Goal: Information Seeking & Learning: Learn about a topic

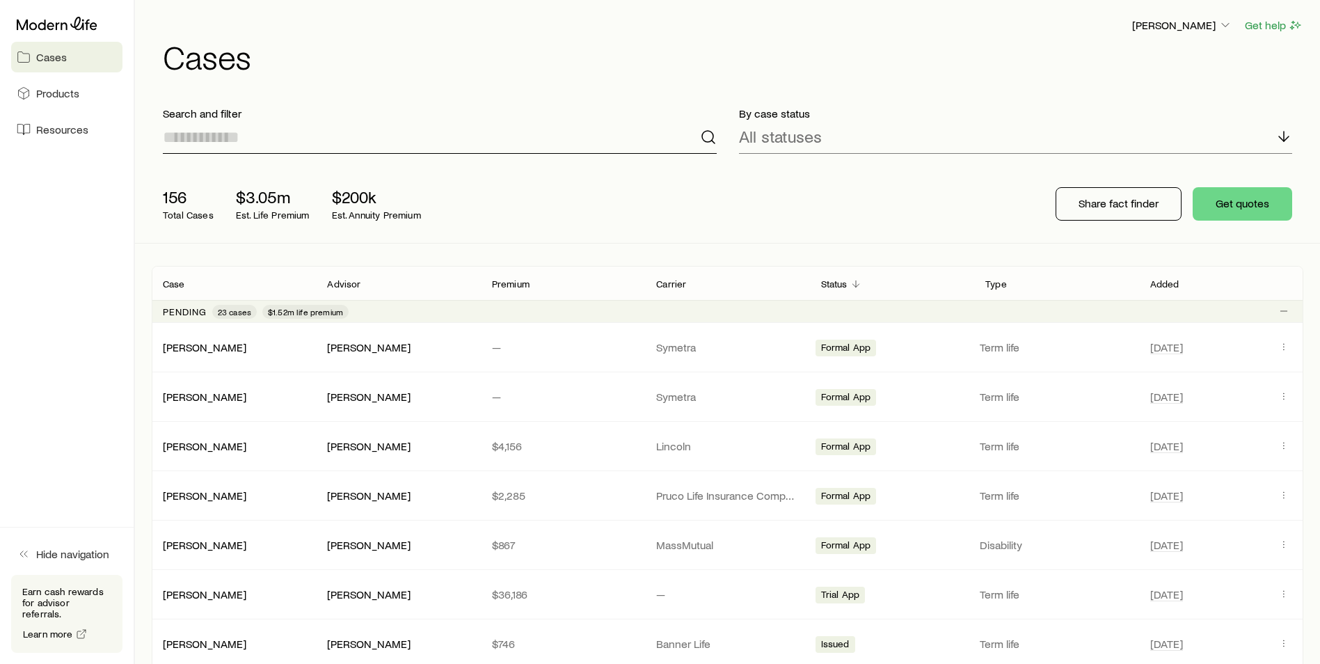
click at [311, 138] on input at bounding box center [440, 136] width 554 height 33
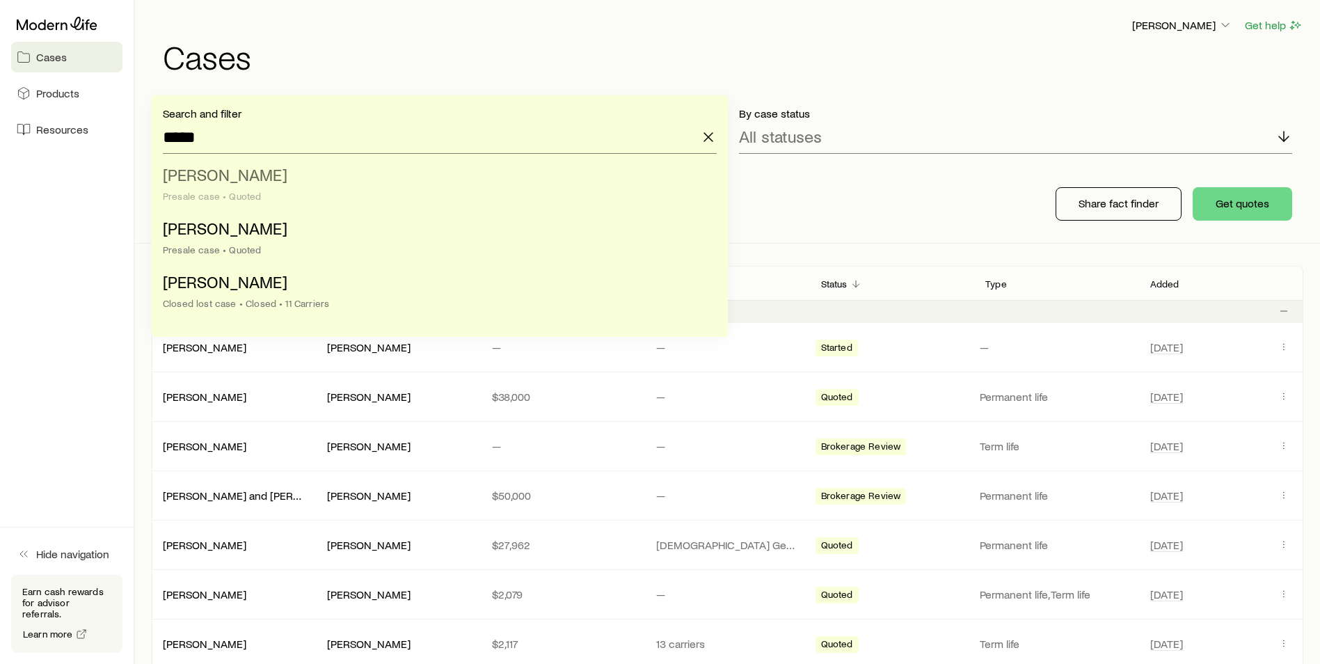
click at [237, 176] on span "Furie, William" at bounding box center [225, 174] width 125 height 20
type input "**********"
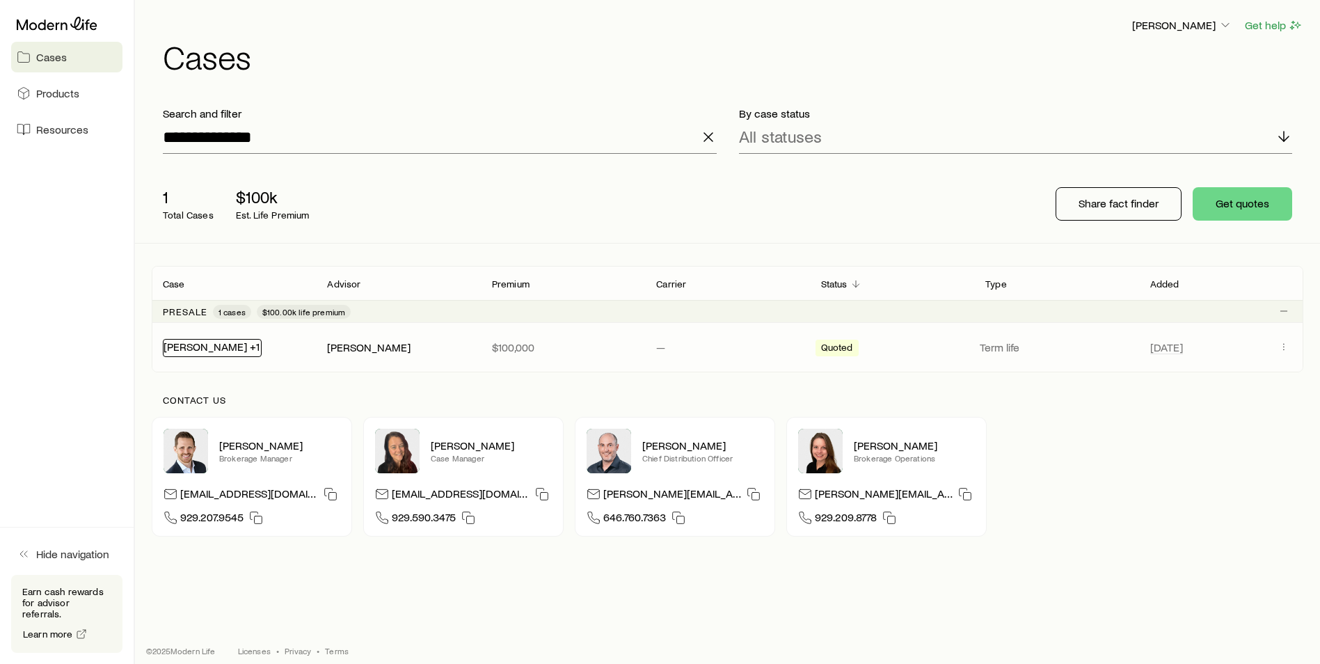
click at [170, 346] on link "Furie, William +1" at bounding box center [211, 346] width 96 height 13
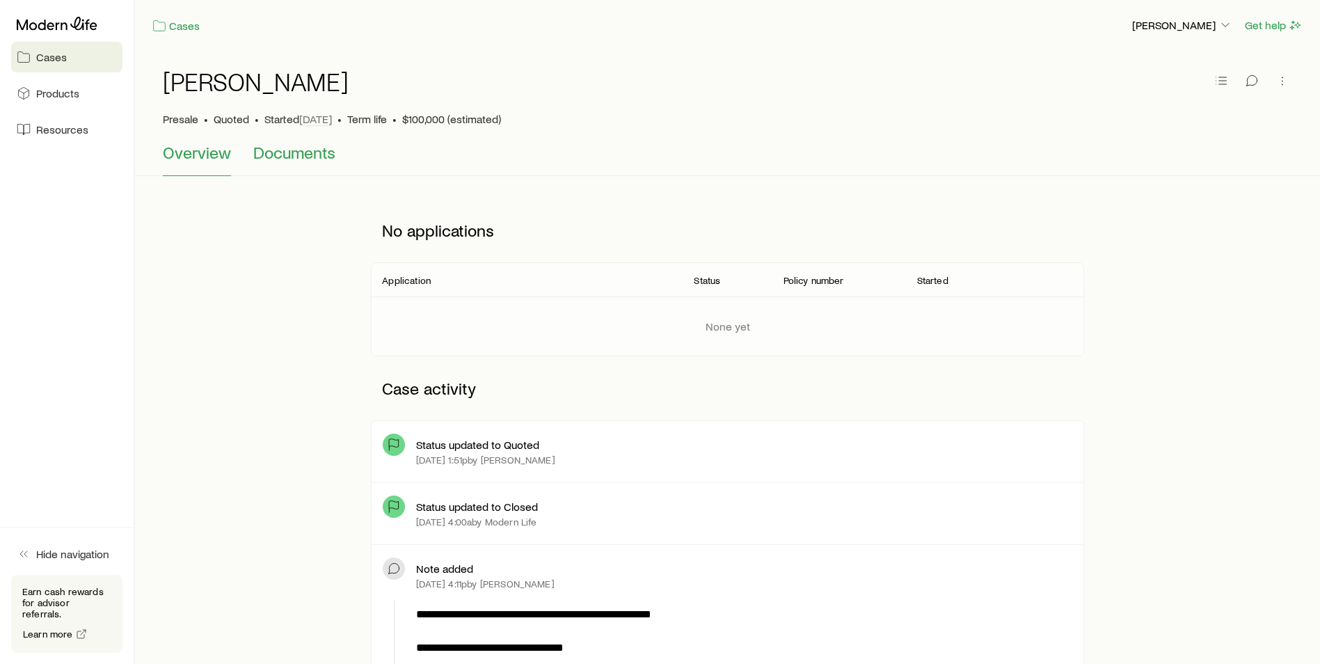
click at [285, 143] on span "Documents" at bounding box center [294, 152] width 82 height 19
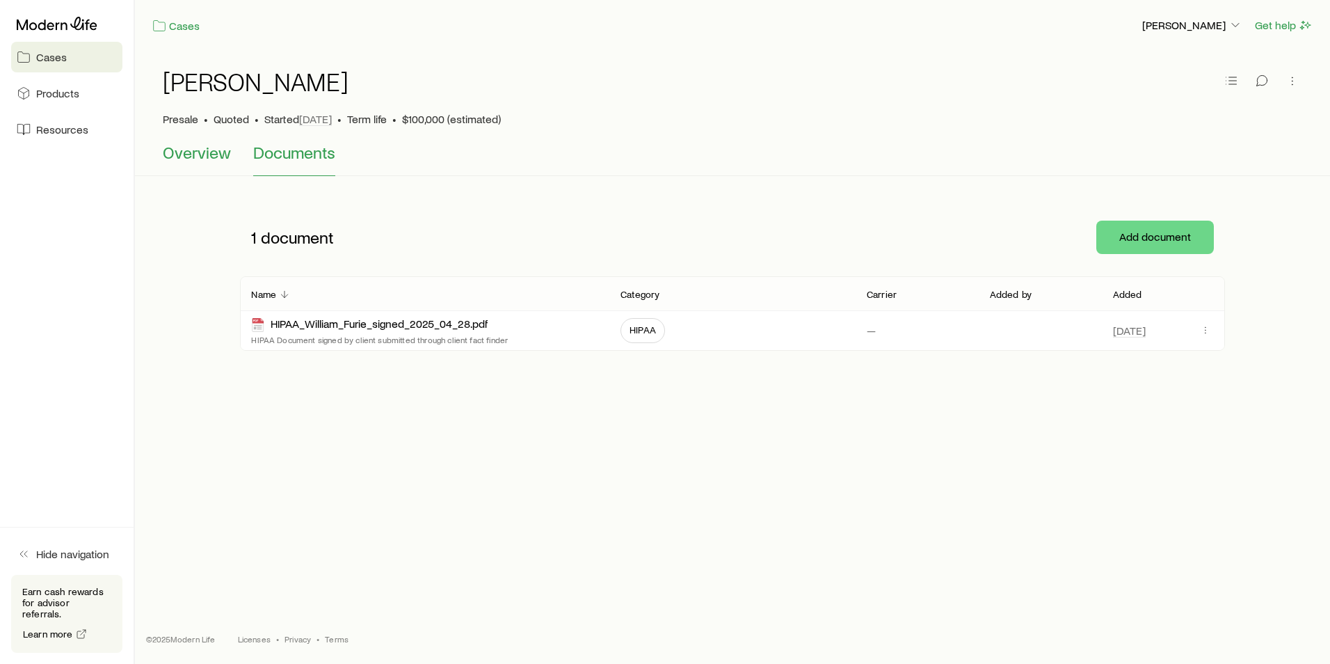
click at [205, 157] on span "Overview" at bounding box center [197, 152] width 68 height 19
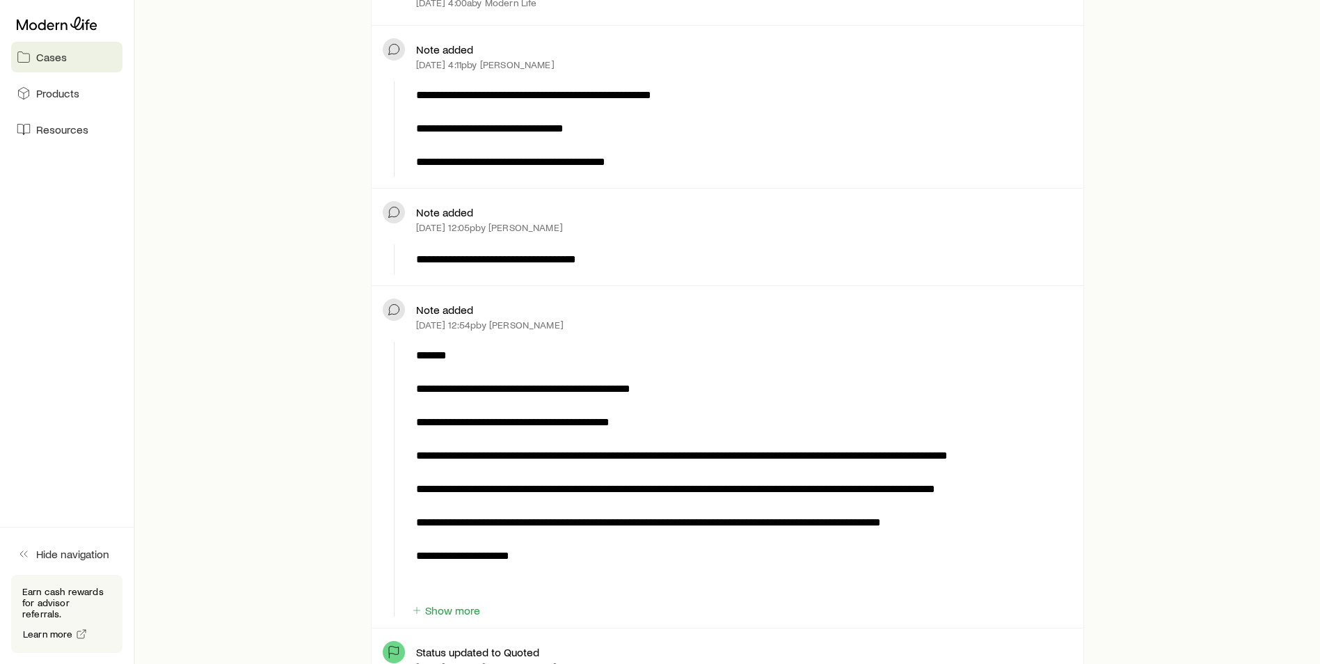
scroll to position [626, 0]
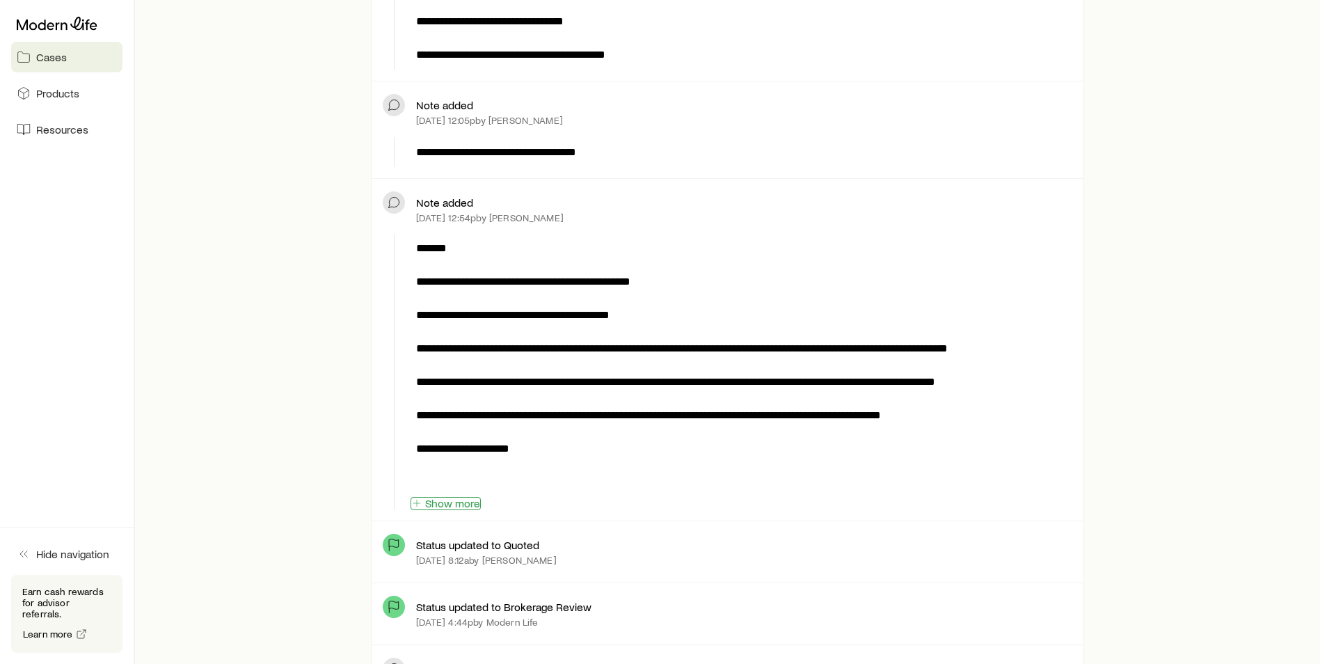
click at [438, 502] on button "Show more" at bounding box center [445, 503] width 70 height 13
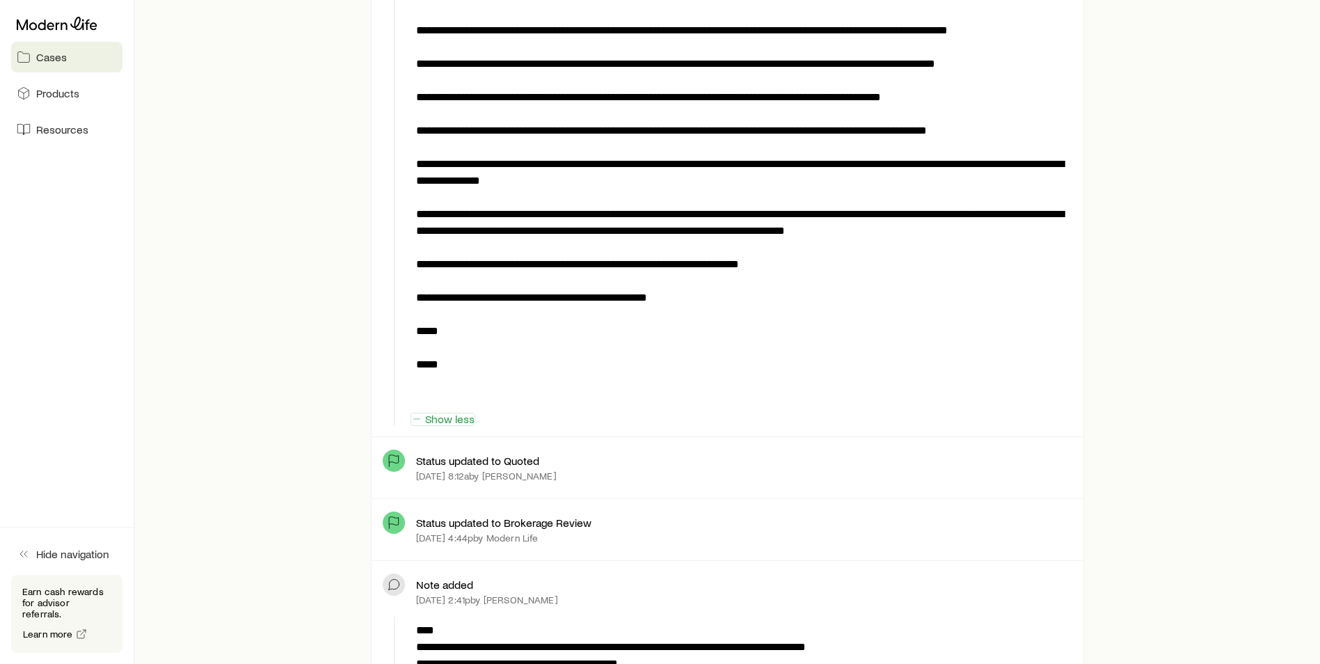
scroll to position [765, 0]
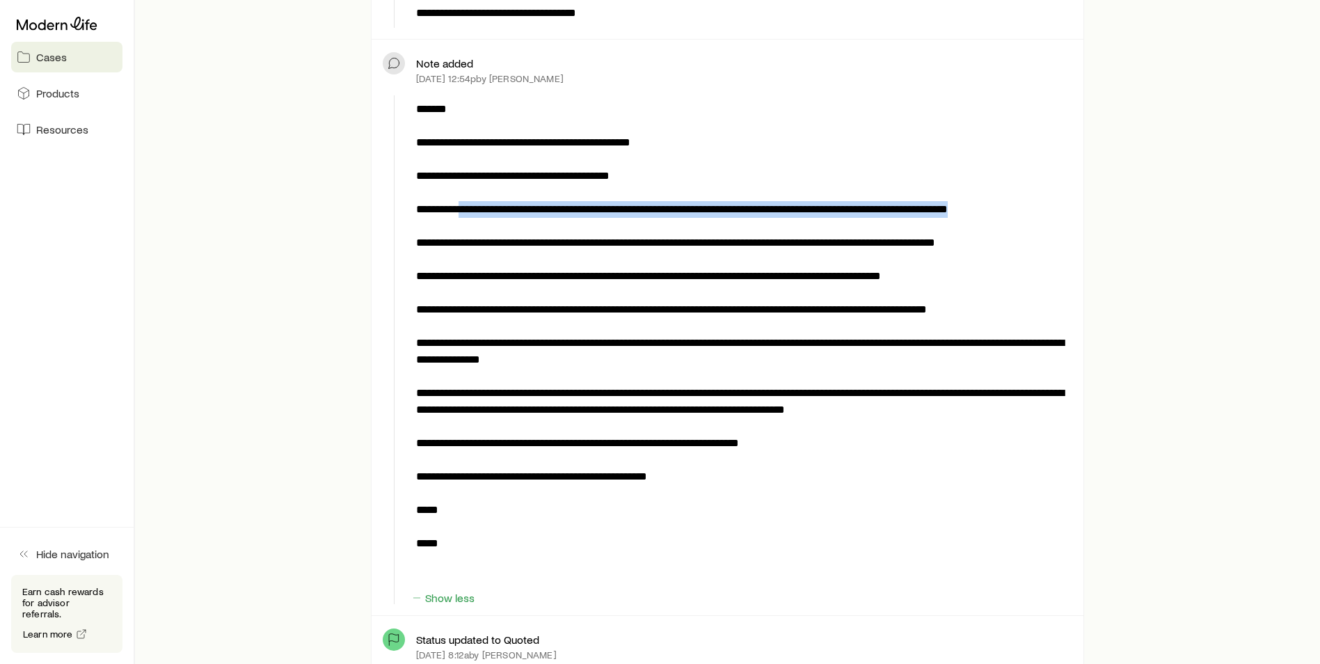
drag, startPoint x: 459, startPoint y: 207, endPoint x: 486, endPoint y: 232, distance: 36.5
click at [486, 232] on p at bounding box center [741, 343] width 650 height 484
copy p "**********"
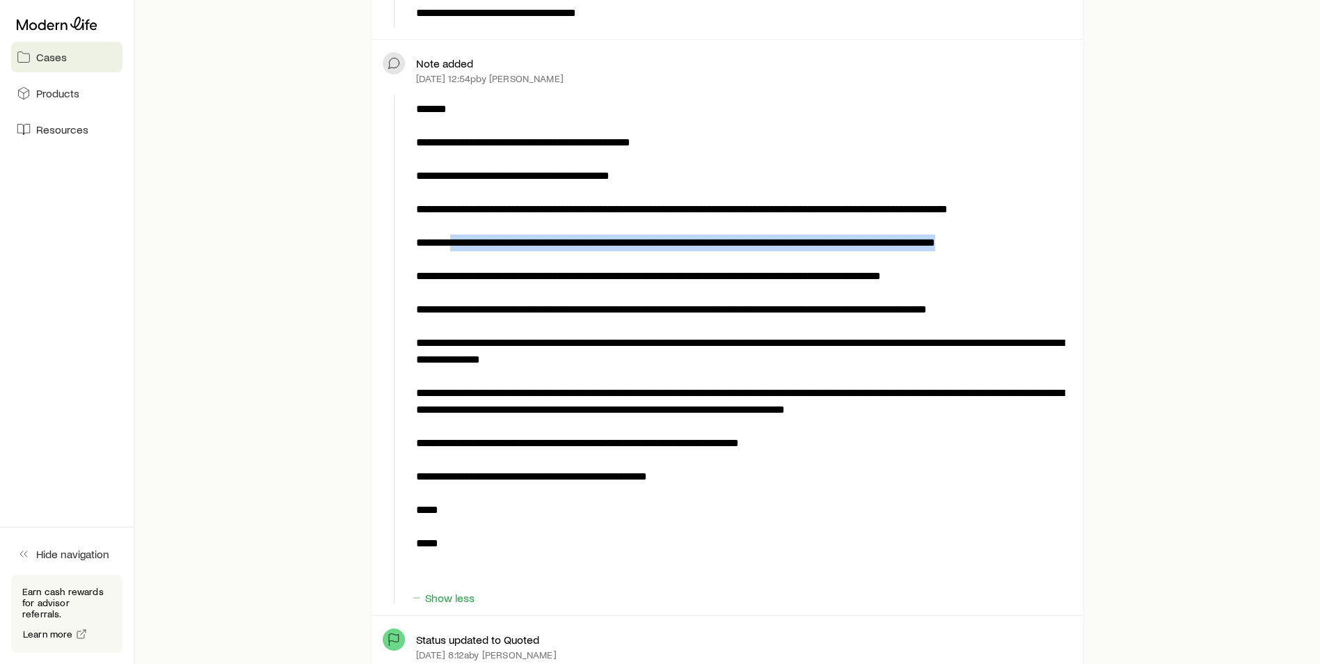
drag, startPoint x: 454, startPoint y: 258, endPoint x: 488, endPoint y: 274, distance: 37.7
click at [488, 274] on p at bounding box center [741, 343] width 650 height 484
copy p "**********"
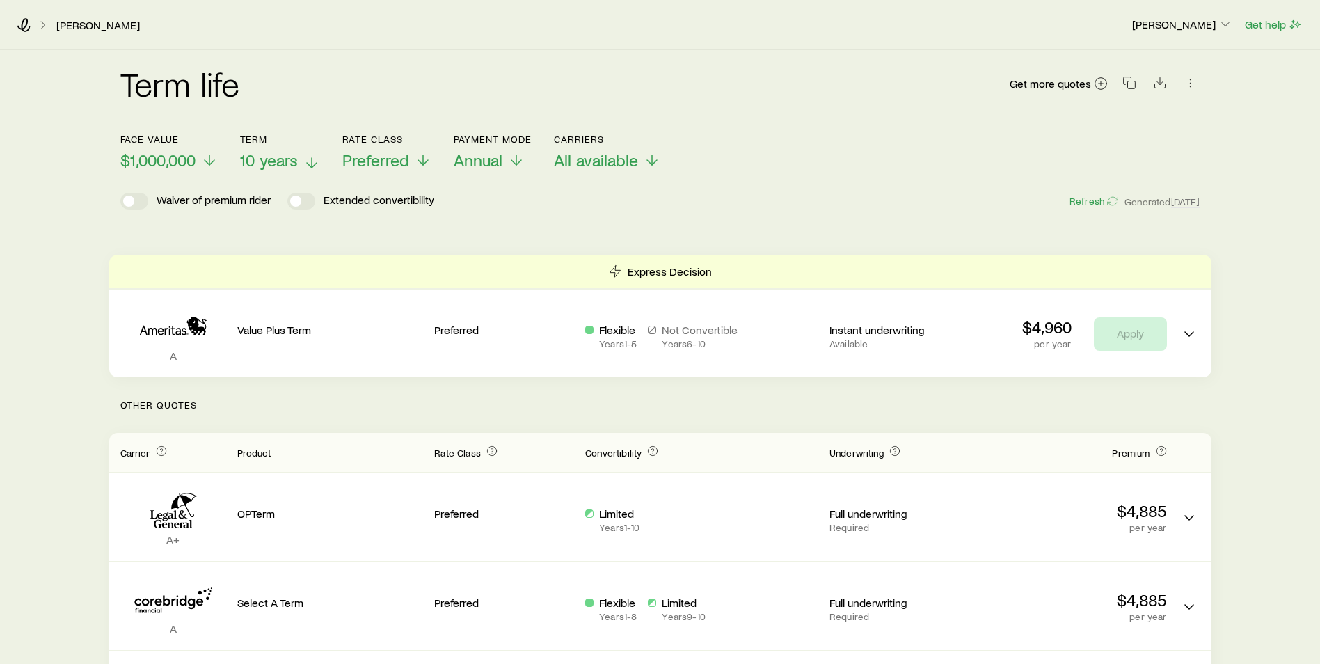
click at [313, 166] on icon at bounding box center [311, 162] width 17 height 17
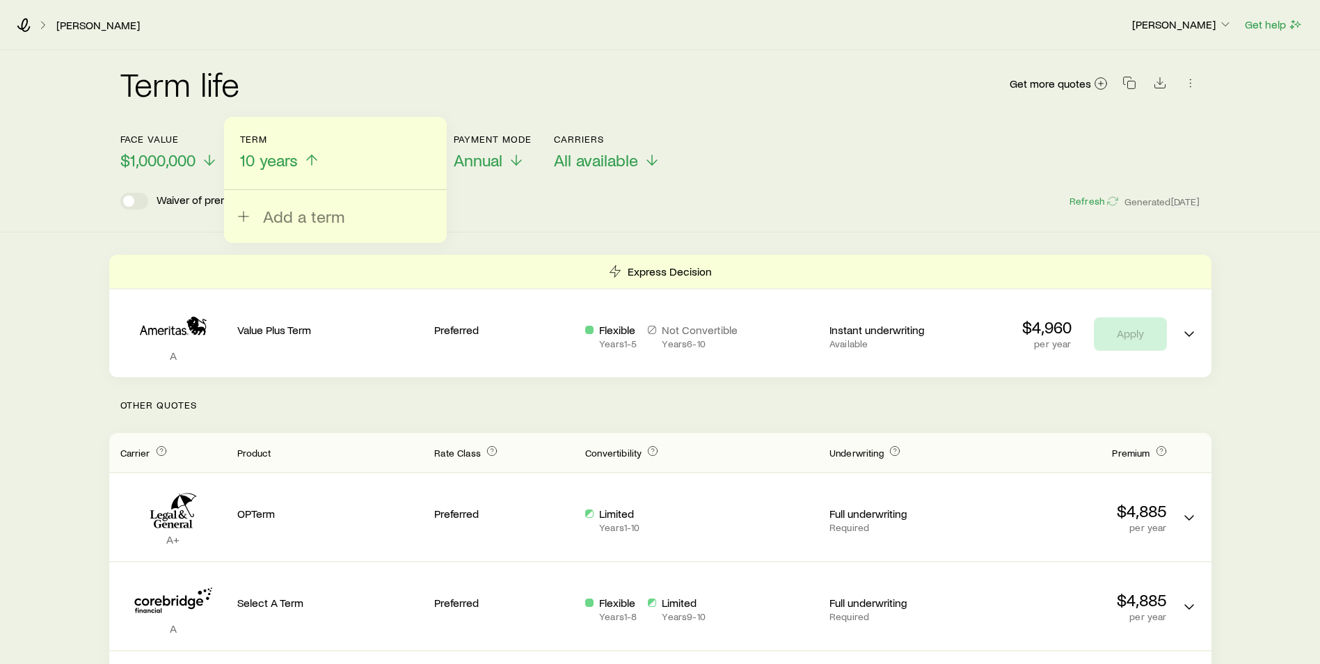
click at [313, 166] on icon at bounding box center [311, 160] width 17 height 17
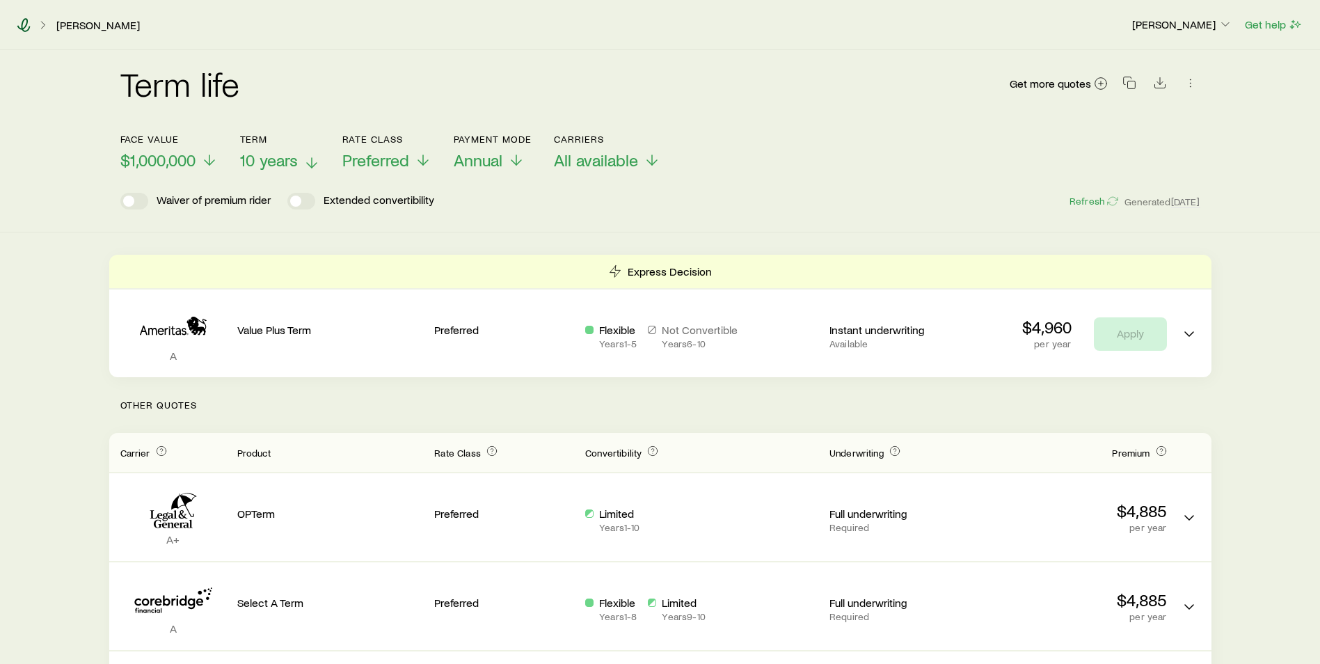
click at [27, 25] on icon at bounding box center [24, 25] width 14 height 14
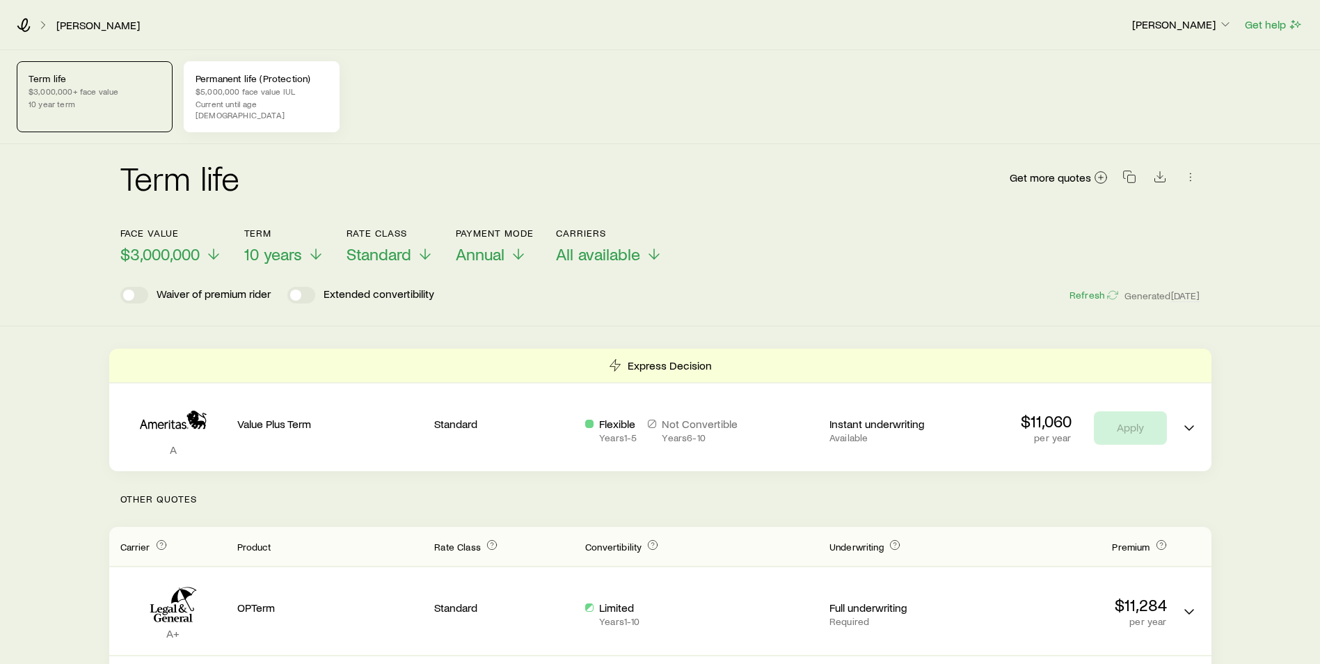
click at [269, 105] on p "Current until age [DEMOGRAPHIC_DATA]" at bounding box center [261, 109] width 132 height 22
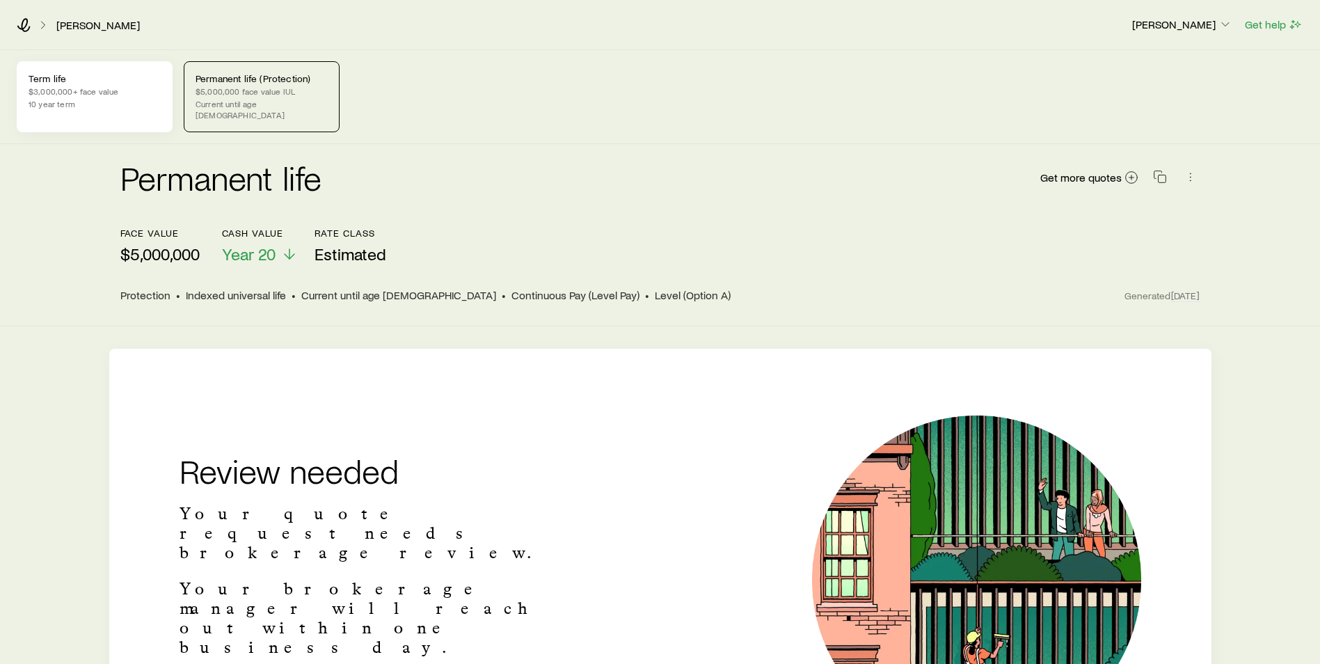
click at [118, 105] on p "10 year term" at bounding box center [95, 103] width 132 height 11
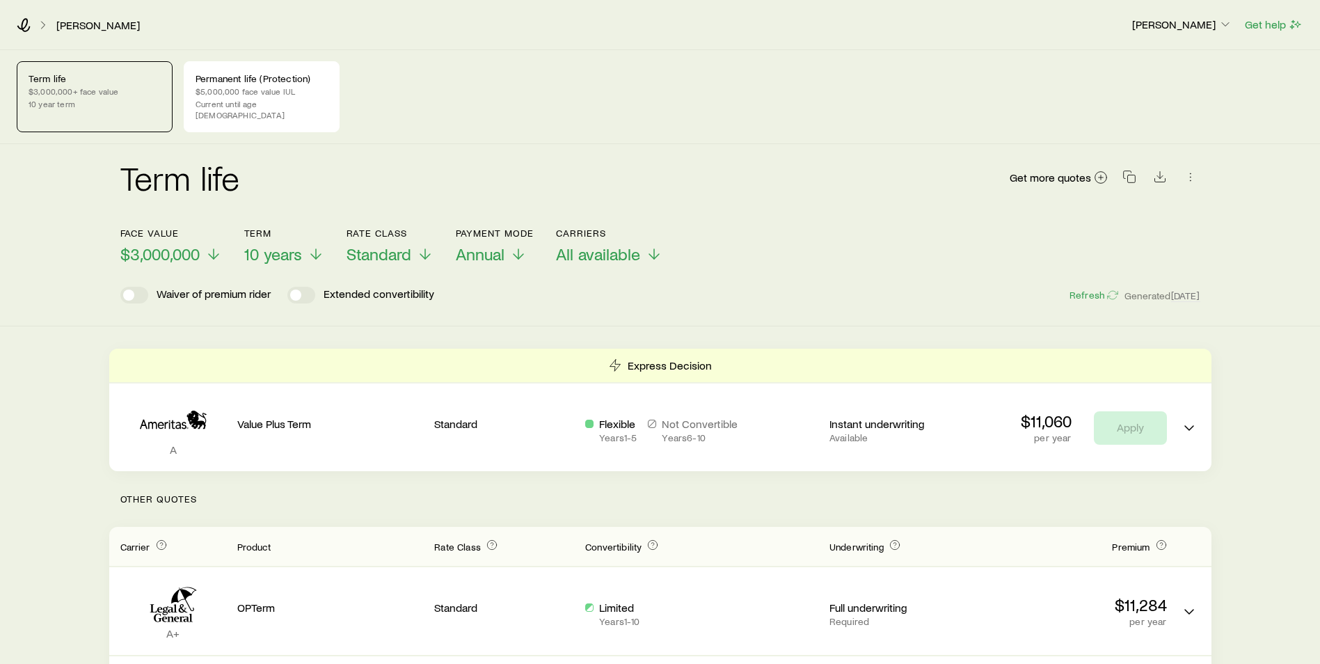
click at [409, 161] on div "Term life Get more quotes" at bounding box center [660, 186] width 1080 height 50
click at [300, 97] on div "Permanent life (Protection) $5,000,000 face value IUL Current until age [DEMOGR…" at bounding box center [262, 96] width 156 height 71
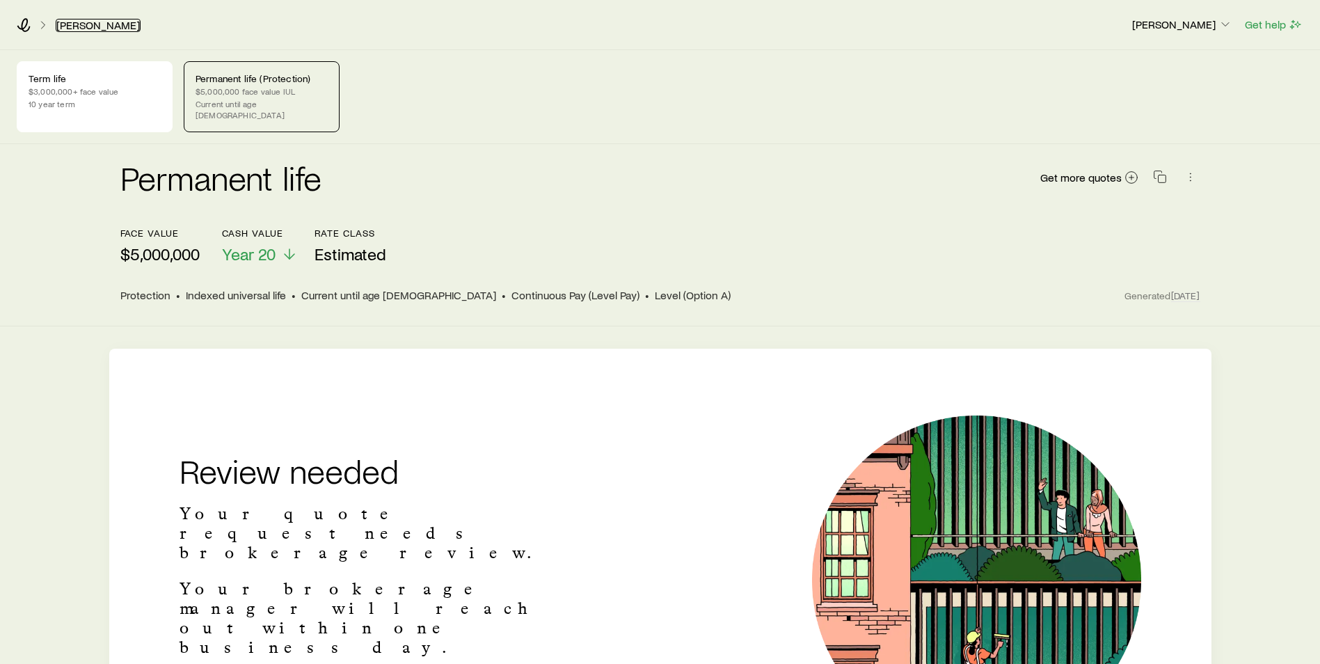
click at [95, 28] on link "[PERSON_NAME]" at bounding box center [98, 25] width 85 height 13
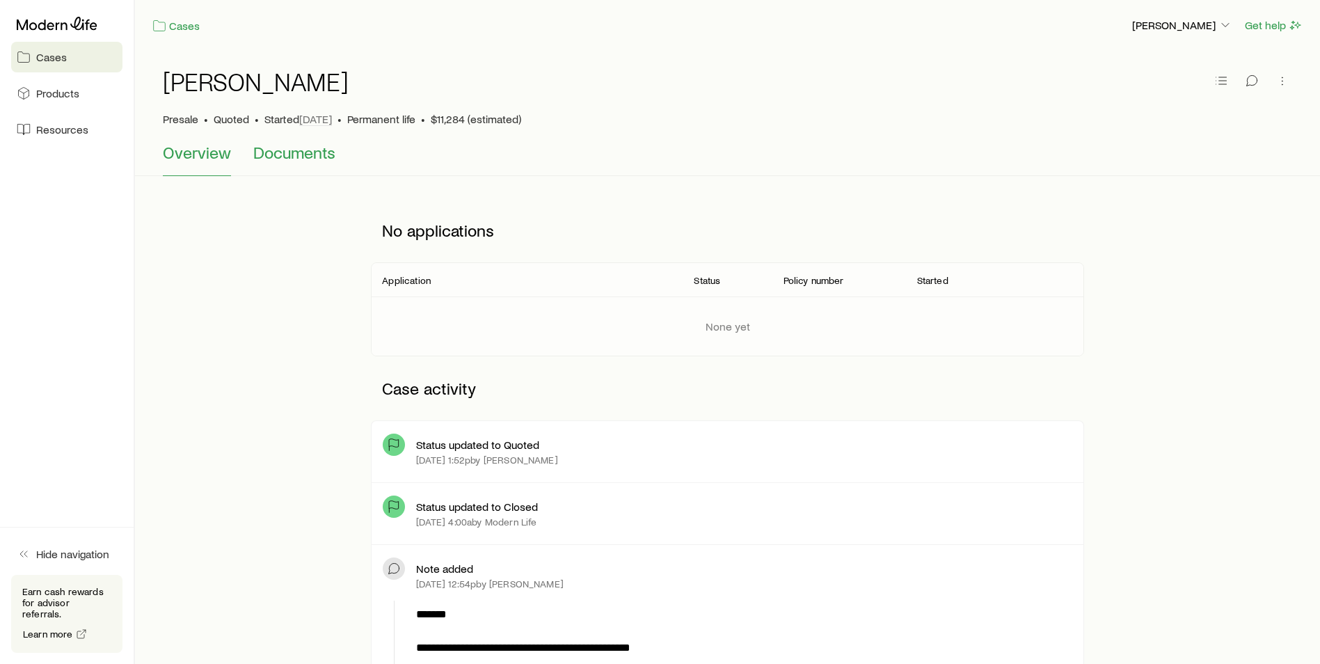
click at [269, 149] on span "Documents" at bounding box center [294, 152] width 82 height 19
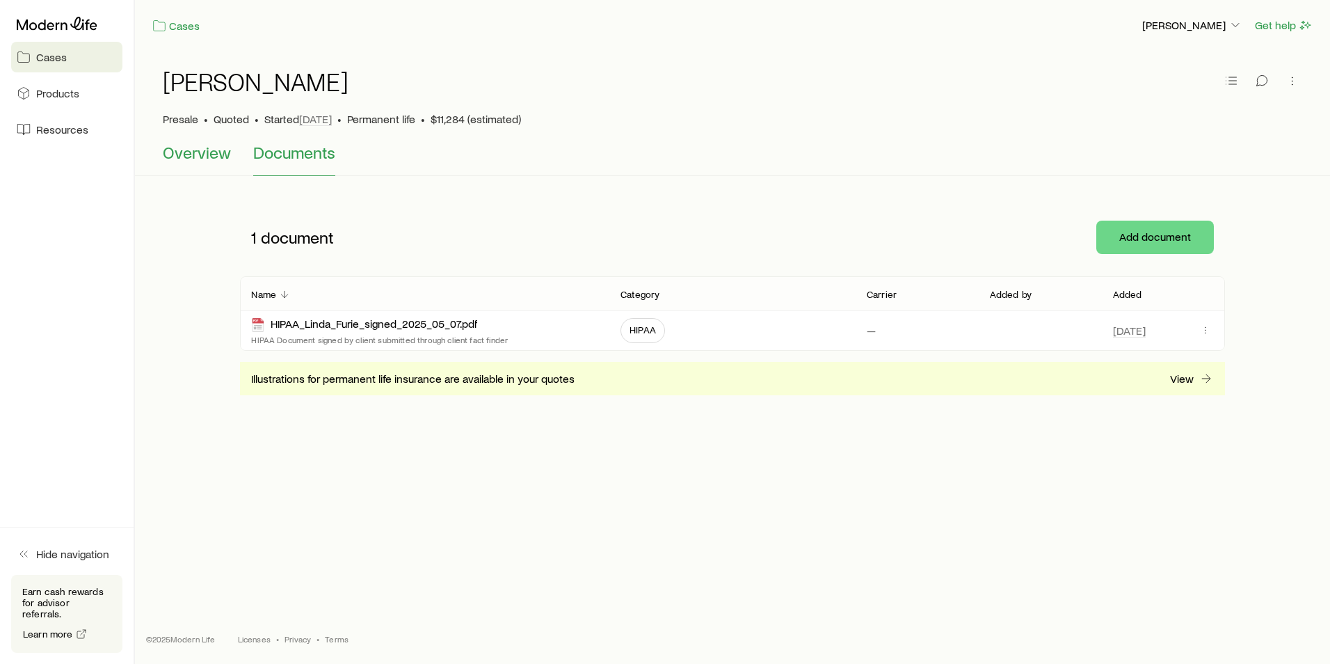
click at [206, 154] on span "Overview" at bounding box center [197, 152] width 68 height 19
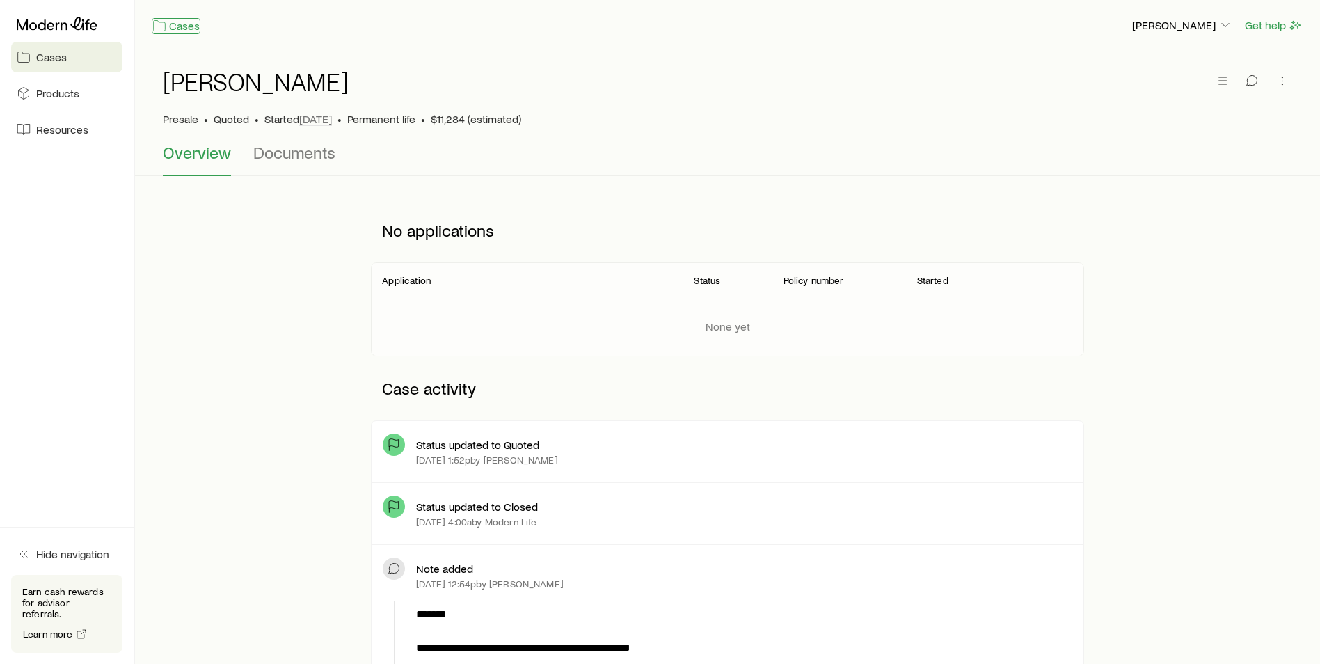
click at [186, 29] on link "Cases" at bounding box center [176, 26] width 49 height 16
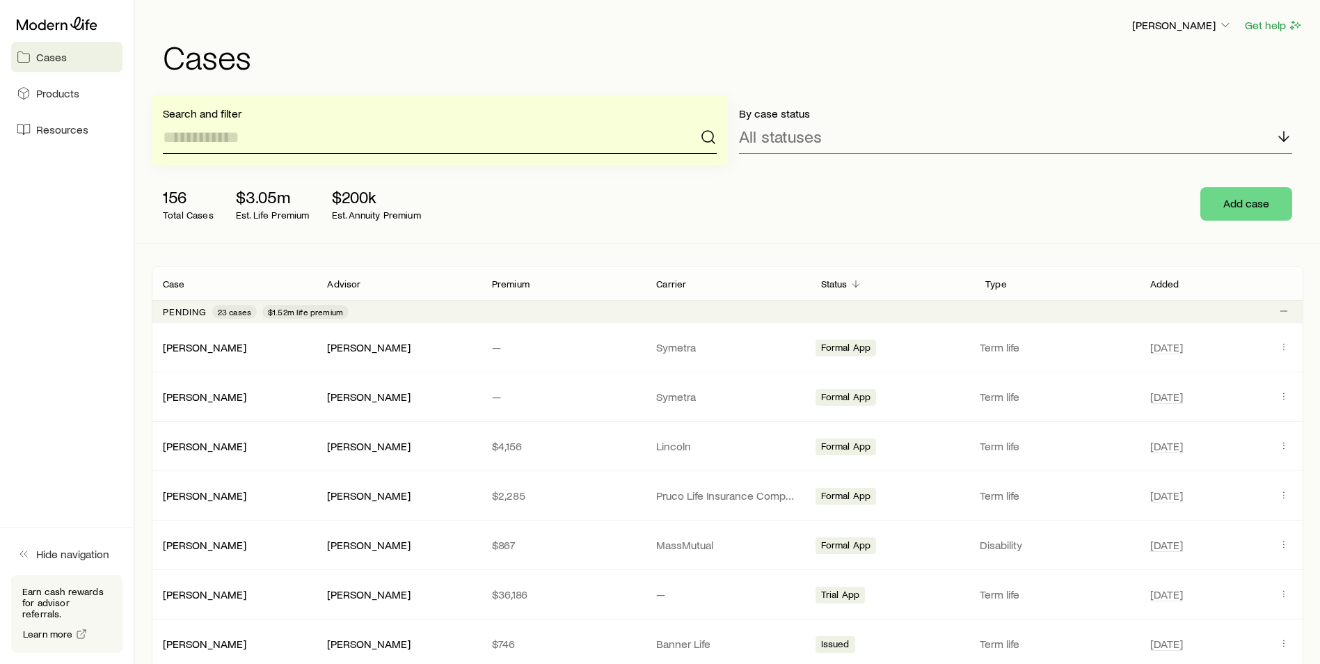
click at [261, 142] on input at bounding box center [440, 136] width 554 height 33
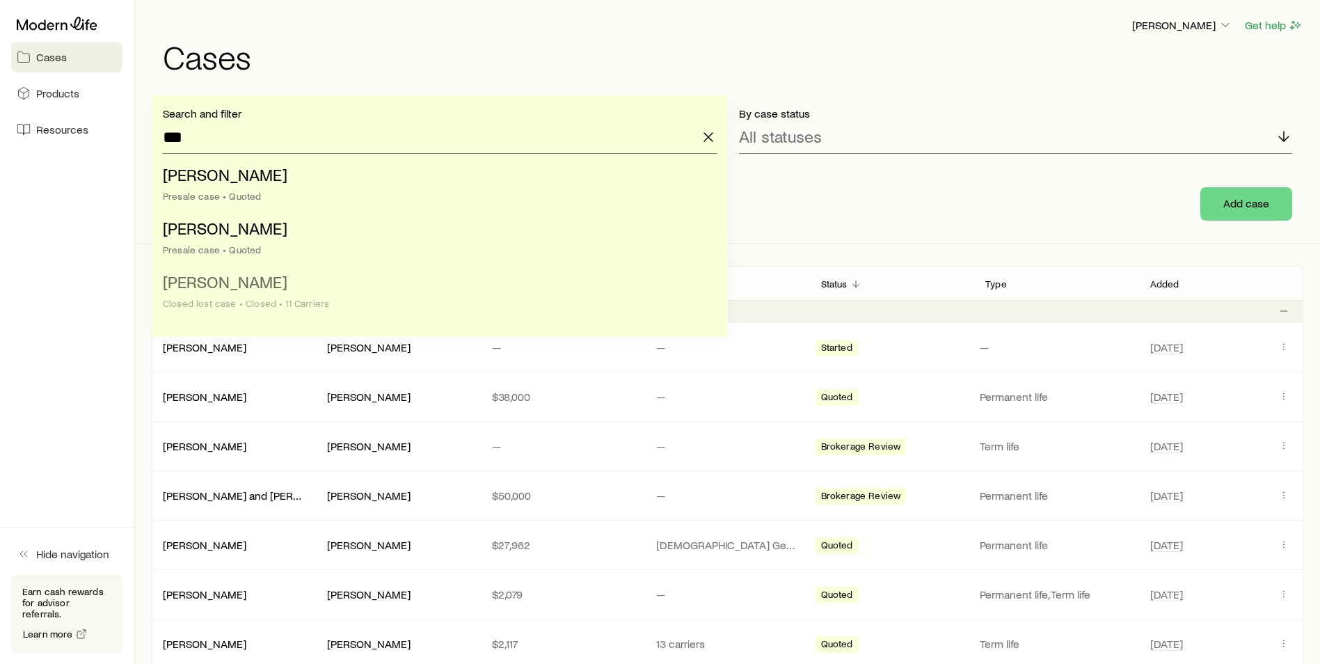
click at [186, 293] on li "Furie, William Closed lost case • Closed • 11 Carriers" at bounding box center [435, 293] width 545 height 54
type input "**********"
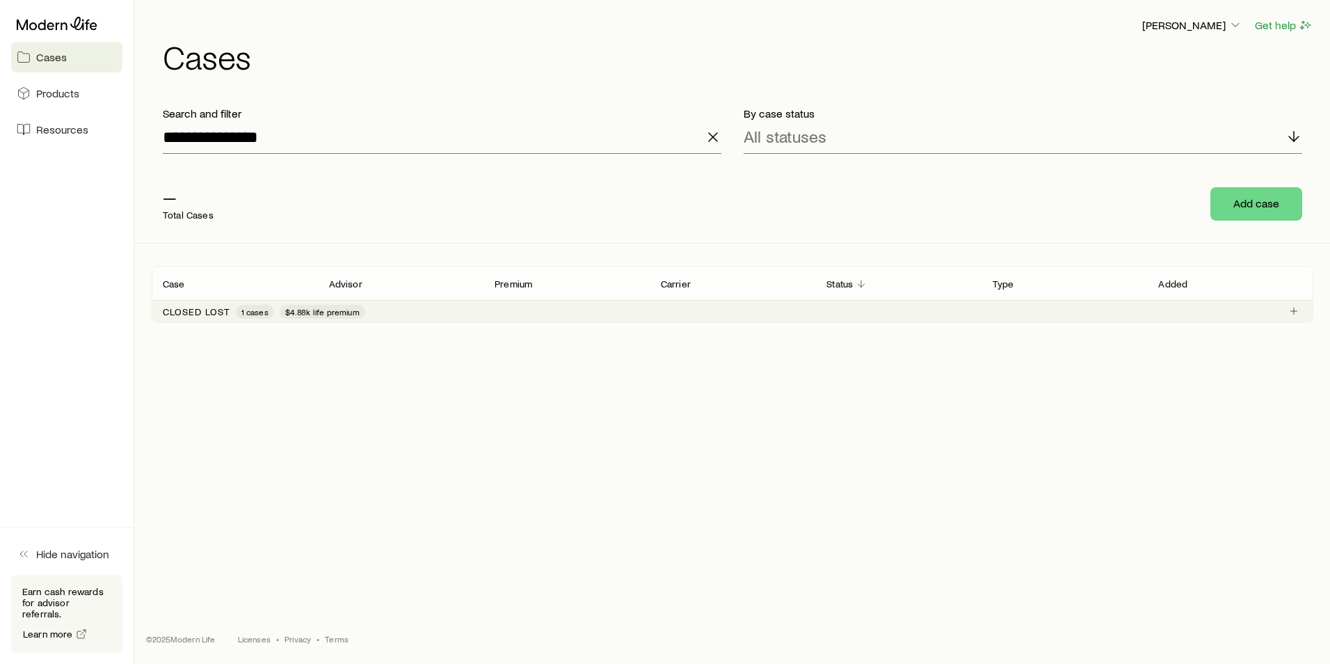
click at [203, 313] on p "Closed lost" at bounding box center [196, 311] width 67 height 11
click at [189, 341] on link "Furie, William" at bounding box center [204, 346] width 83 height 13
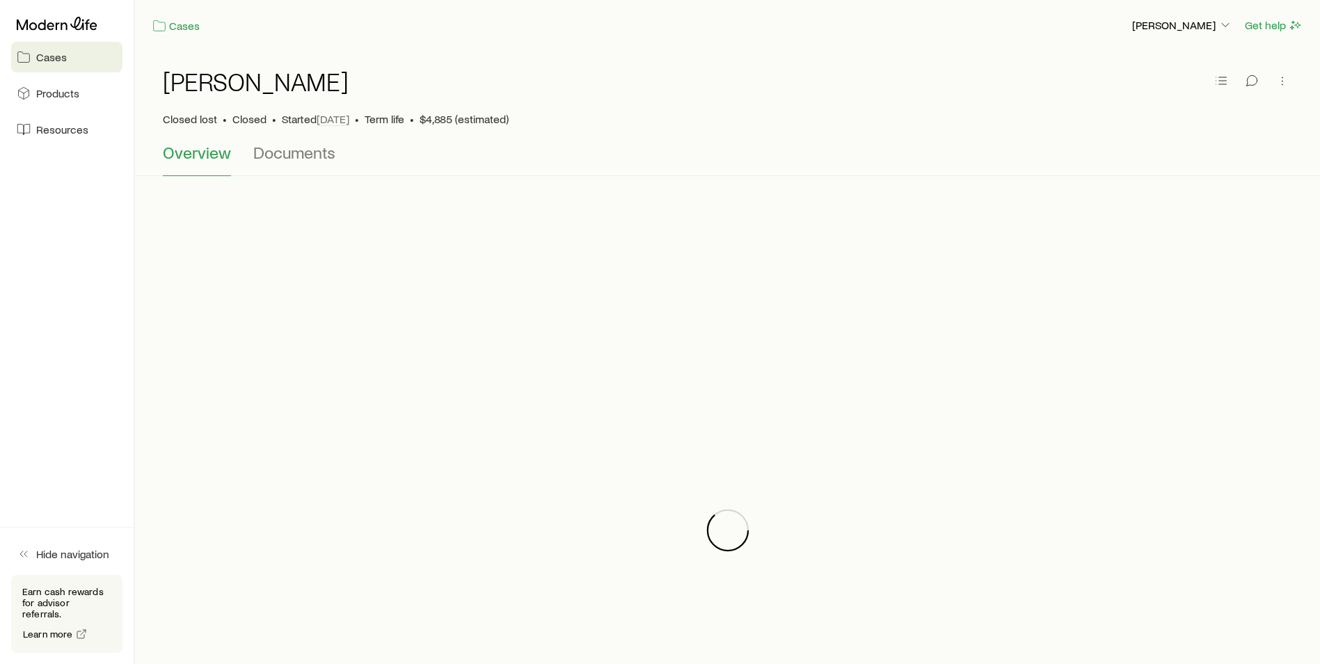
click at [246, 154] on div "Overview Documents" at bounding box center [727, 159] width 1129 height 33
click at [275, 159] on span "Documents" at bounding box center [294, 152] width 82 height 19
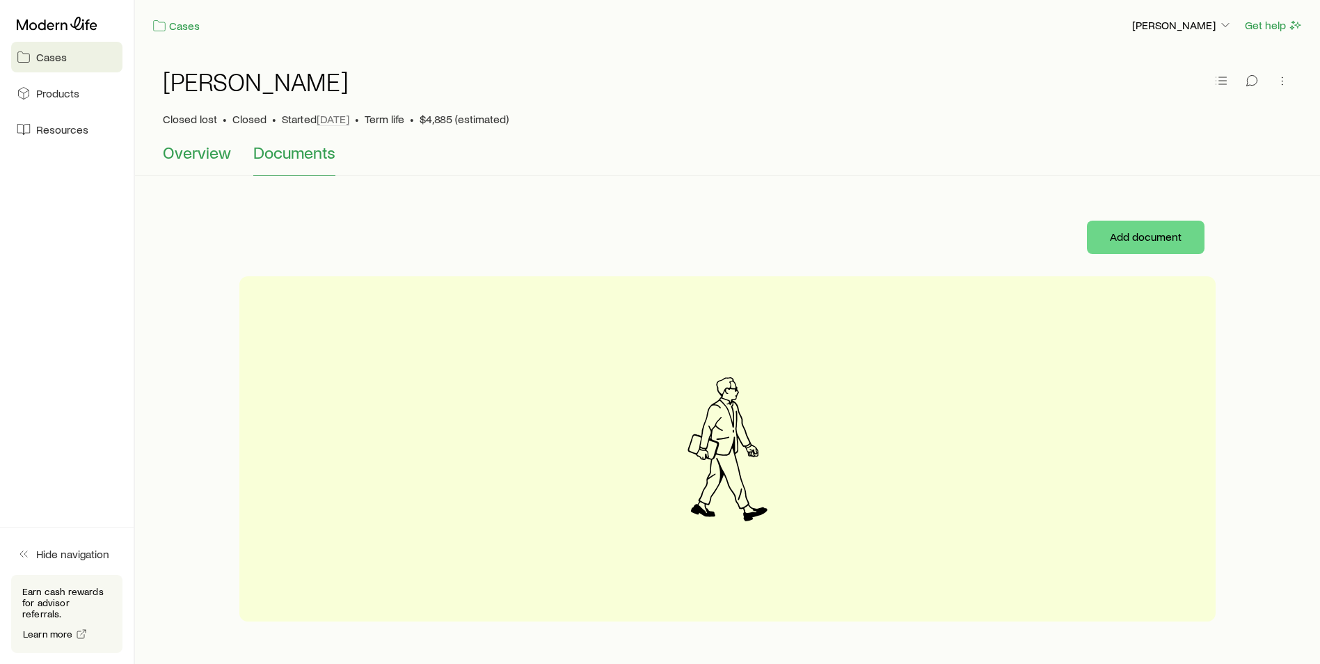
click at [186, 152] on span "Overview" at bounding box center [197, 152] width 68 height 19
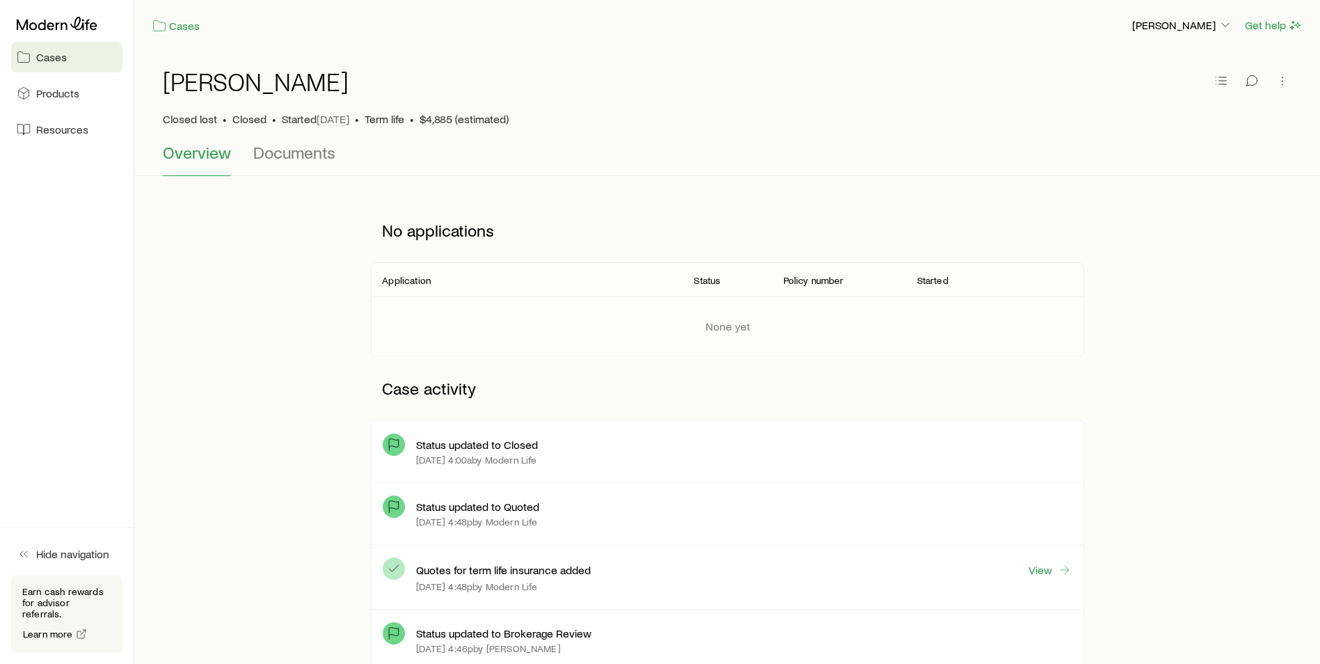
click at [186, 34] on div "Cases Ari Fischman Get help" at bounding box center [727, 25] width 1185 height 51
click at [198, 150] on span "Overview" at bounding box center [197, 152] width 68 height 19
click at [76, 28] on icon at bounding box center [57, 23] width 81 height 13
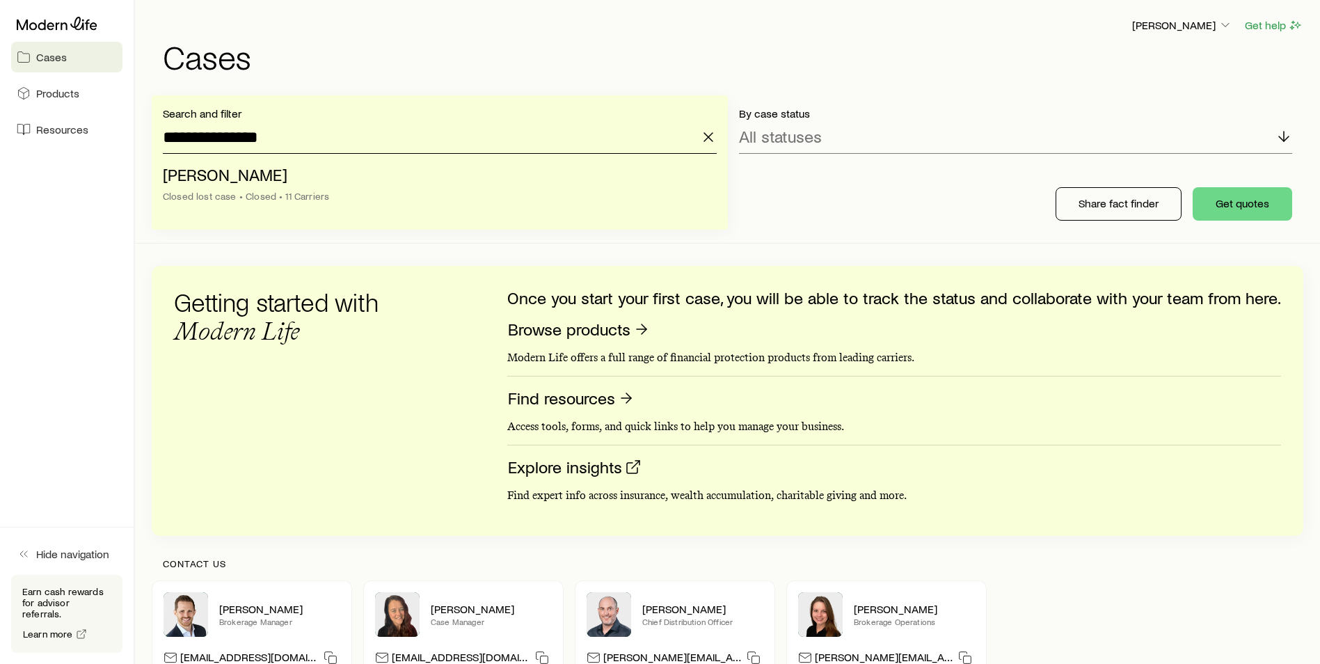
drag, startPoint x: 391, startPoint y: 145, endPoint x: 385, endPoint y: 148, distance: 7.2
click at [388, 147] on input "**********" at bounding box center [440, 136] width 554 height 33
click at [263, 138] on input "**********" at bounding box center [440, 136] width 554 height 33
click at [214, 134] on input "**********" at bounding box center [440, 136] width 554 height 33
click at [714, 143] on icon "button" at bounding box center [708, 137] width 17 height 17
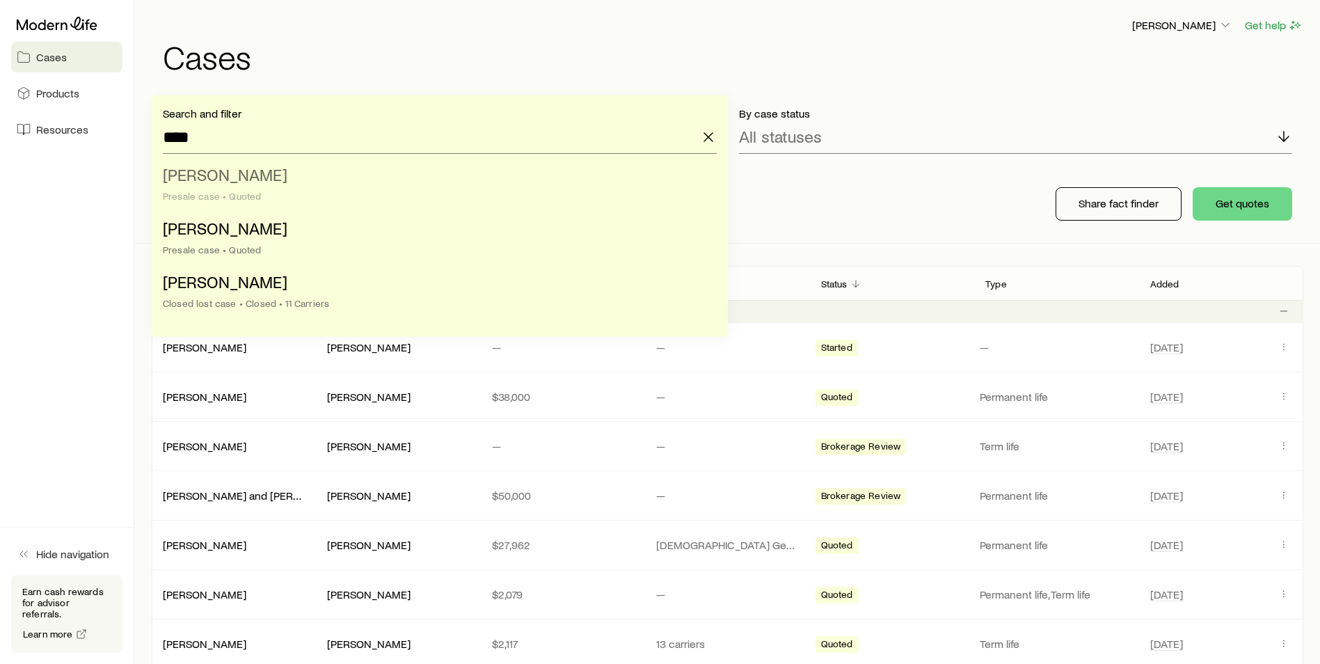
click at [215, 173] on span "Furie, William" at bounding box center [225, 174] width 125 height 20
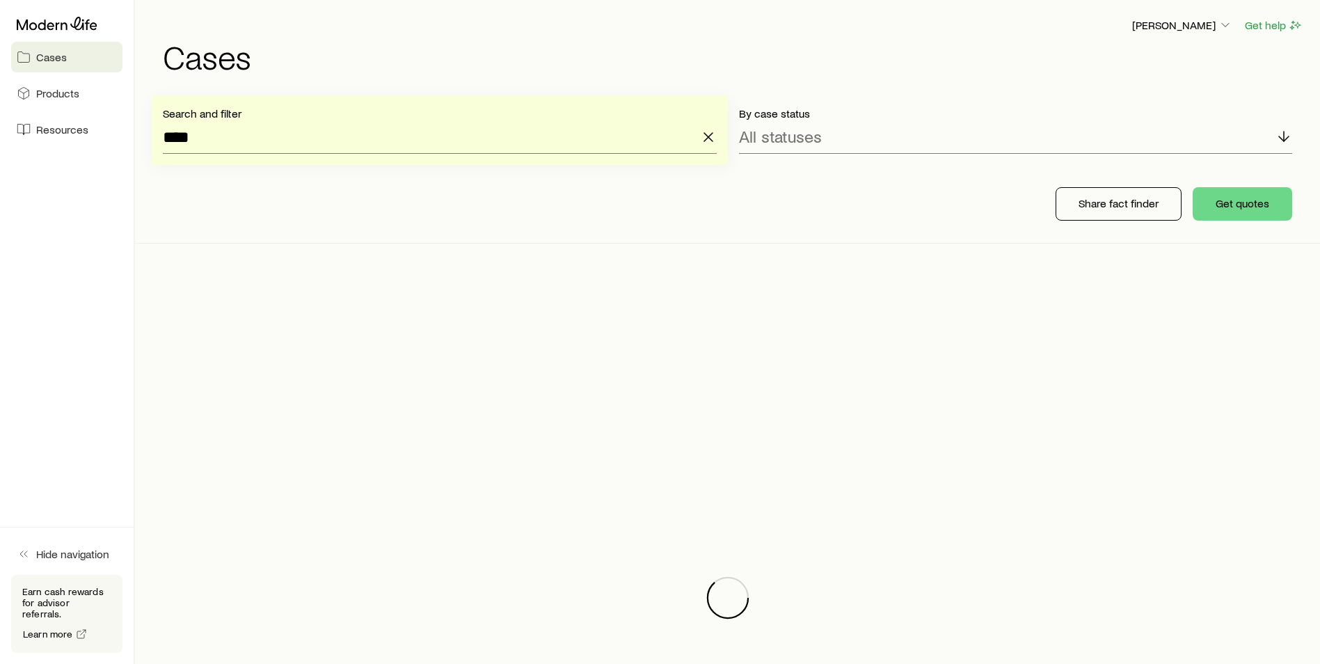
type input "**********"
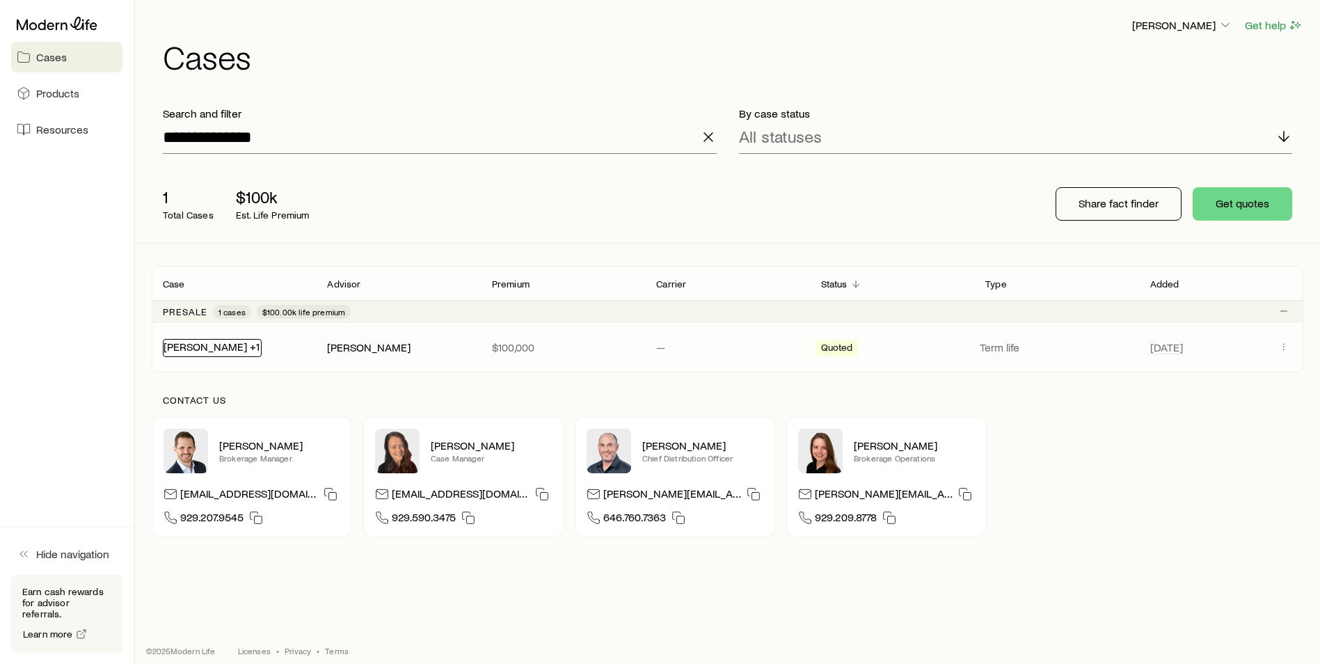
click at [205, 351] on link "Furie, William +1" at bounding box center [211, 346] width 96 height 13
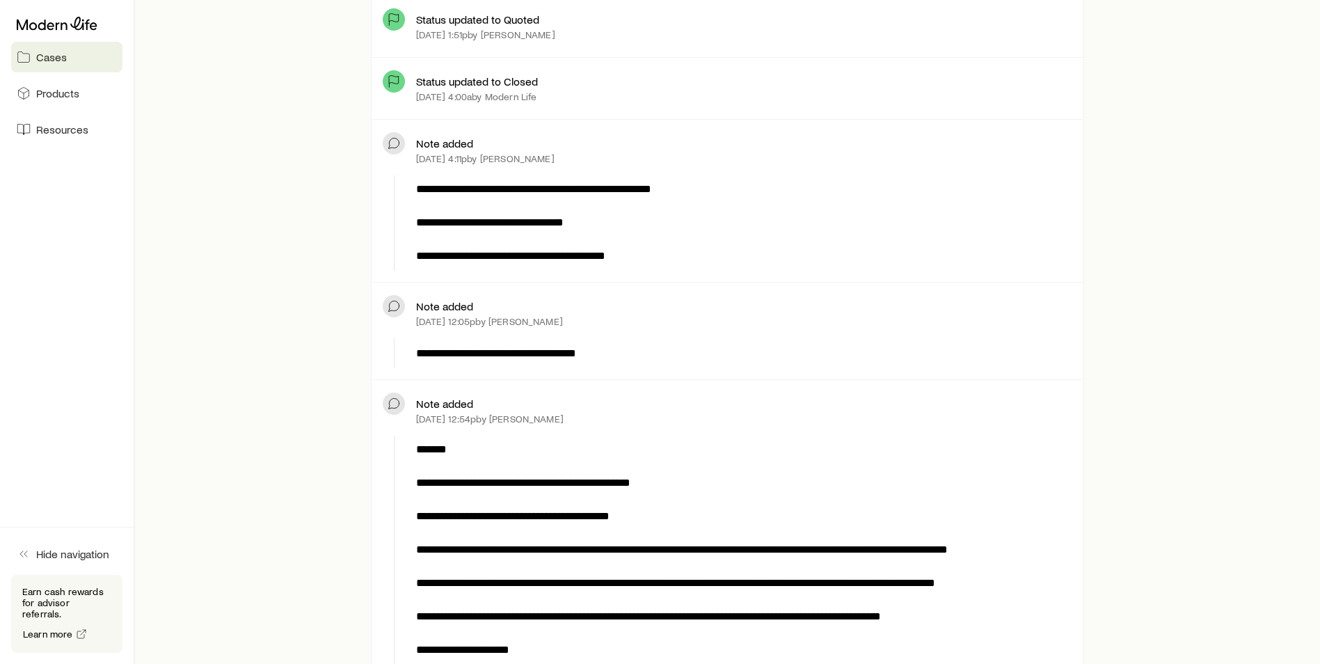
scroll to position [557, 0]
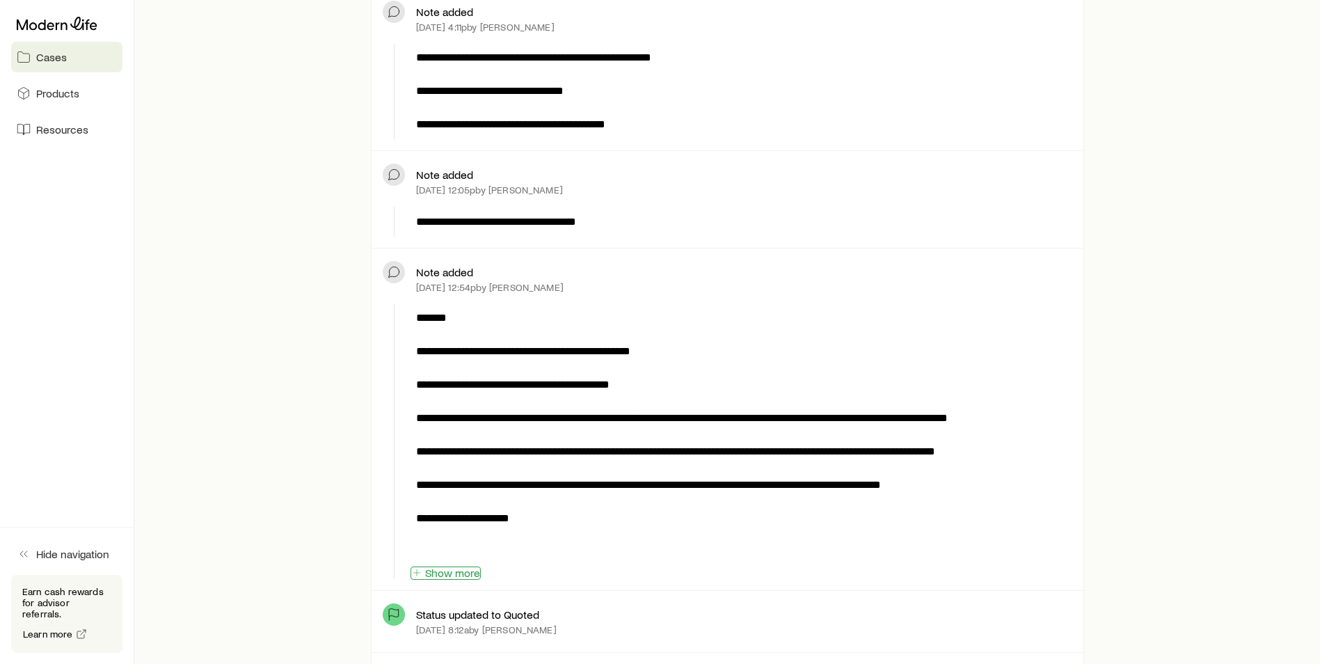
click at [442, 568] on button "Show more" at bounding box center [445, 572] width 70 height 13
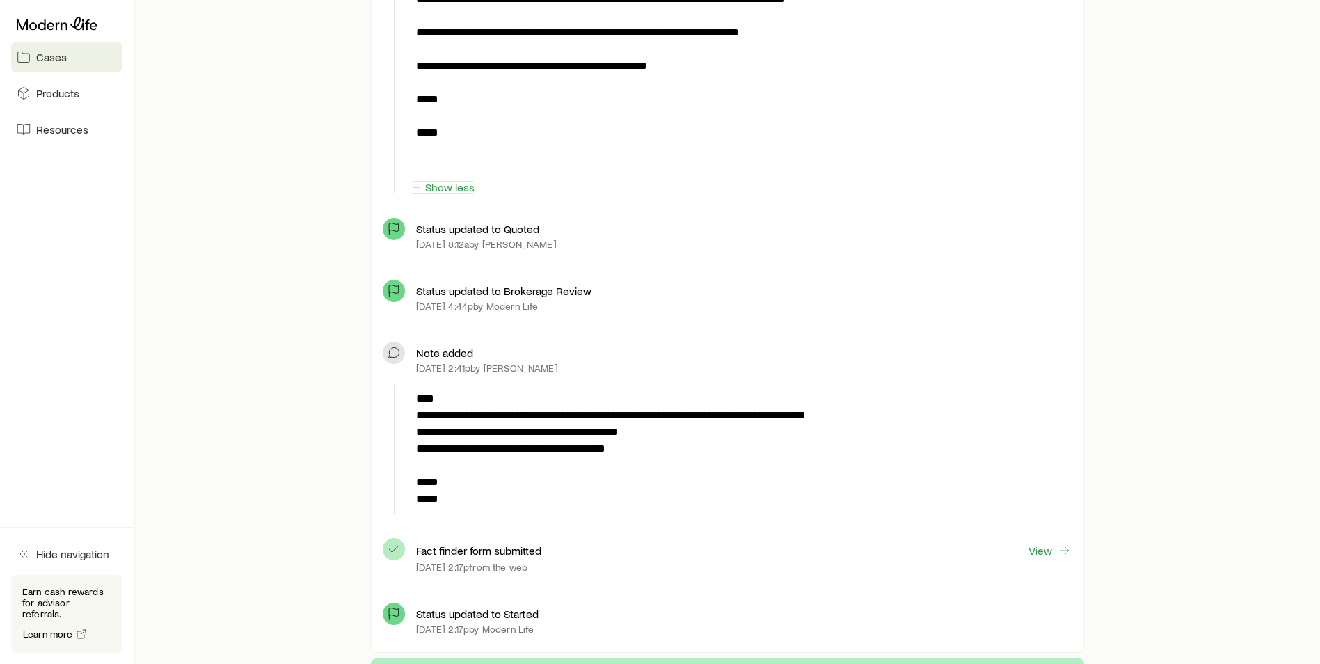
scroll to position [1252, 0]
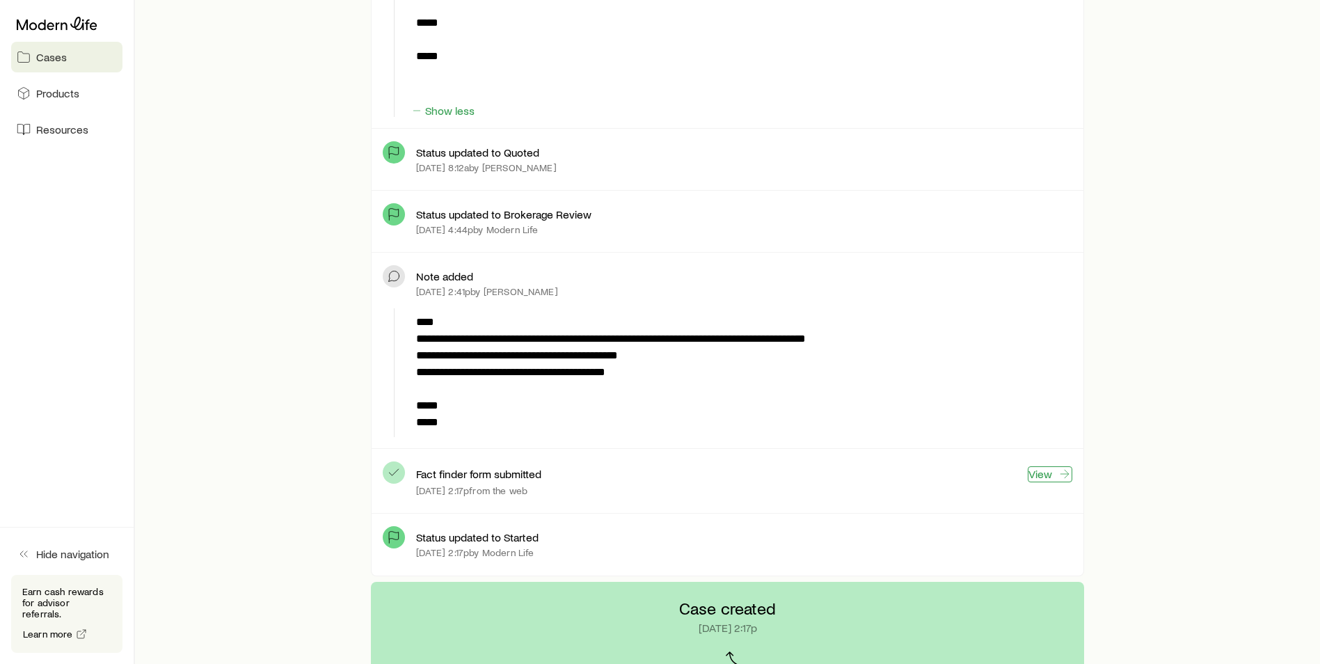
click at [1050, 474] on link "View" at bounding box center [1050, 474] width 45 height 16
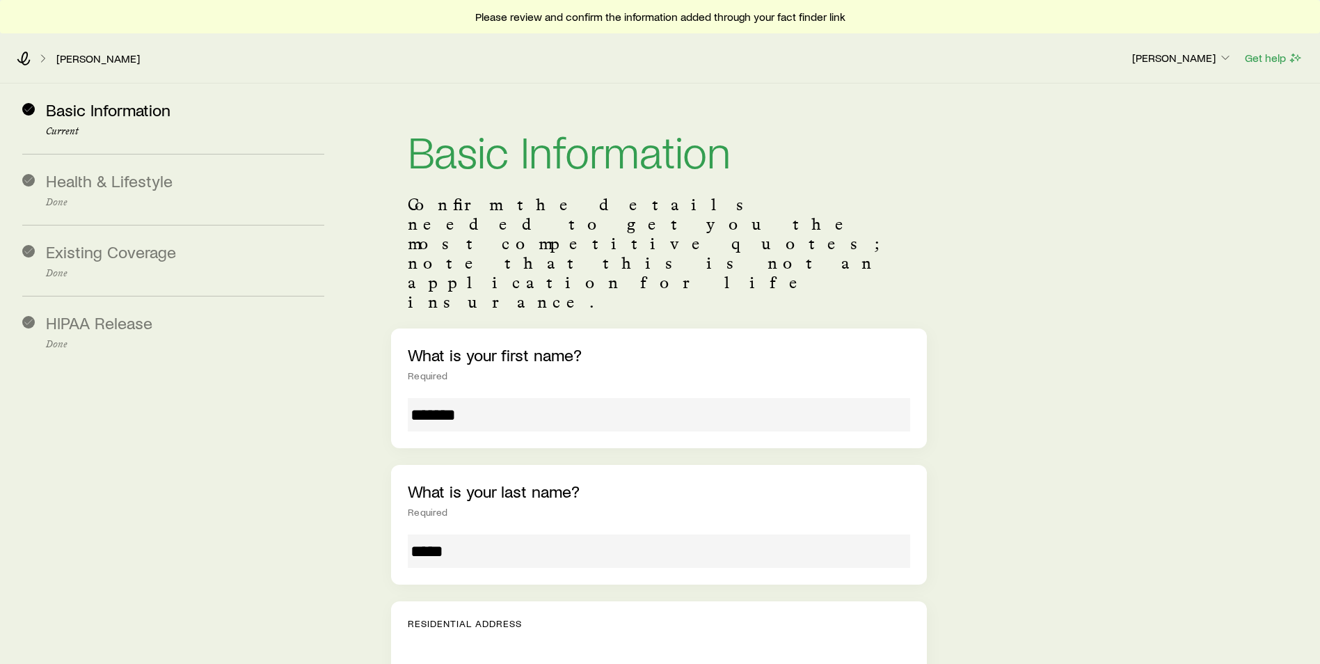
scroll to position [209, 0]
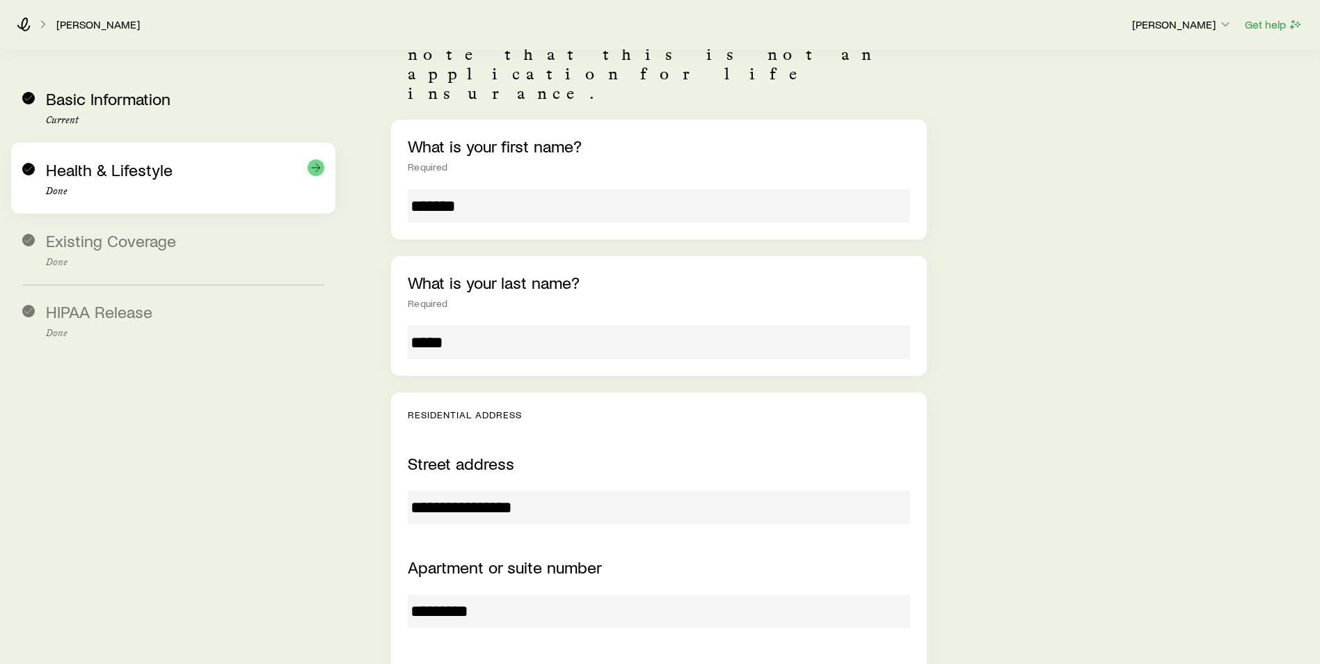
click at [74, 166] on span "Health & Lifestyle" at bounding box center [109, 169] width 127 height 20
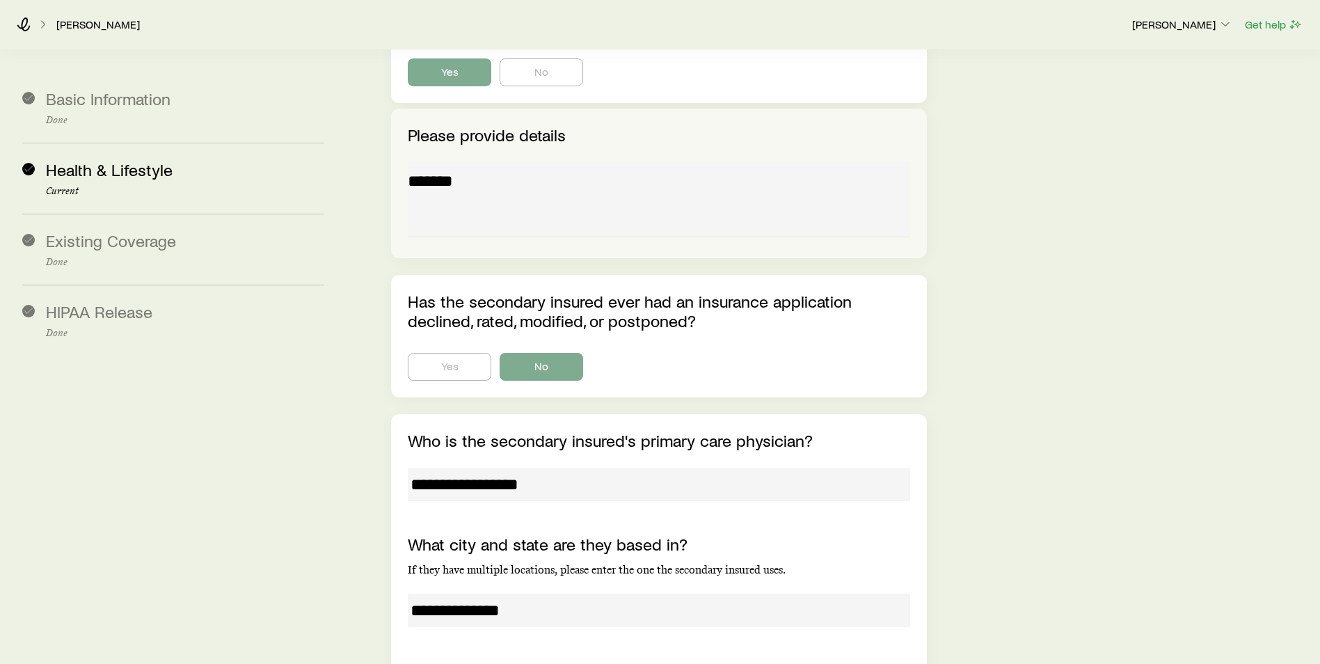
scroll to position [11615, 0]
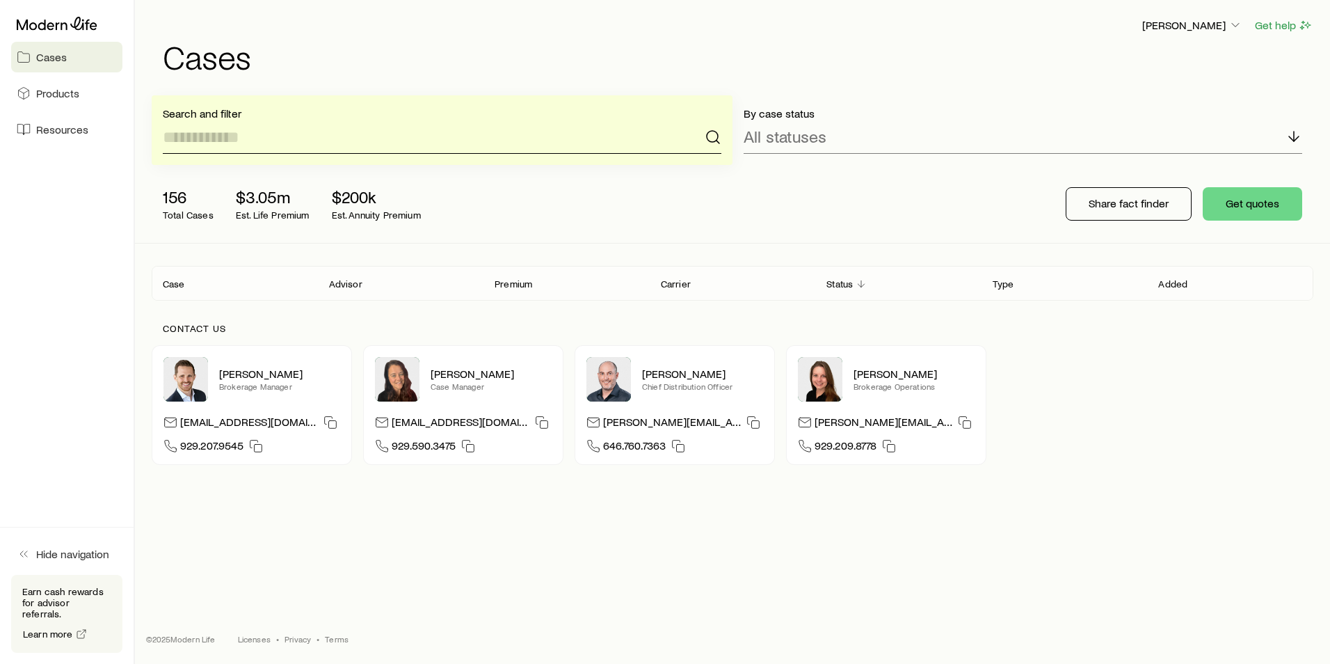
click at [242, 144] on input at bounding box center [442, 136] width 559 height 33
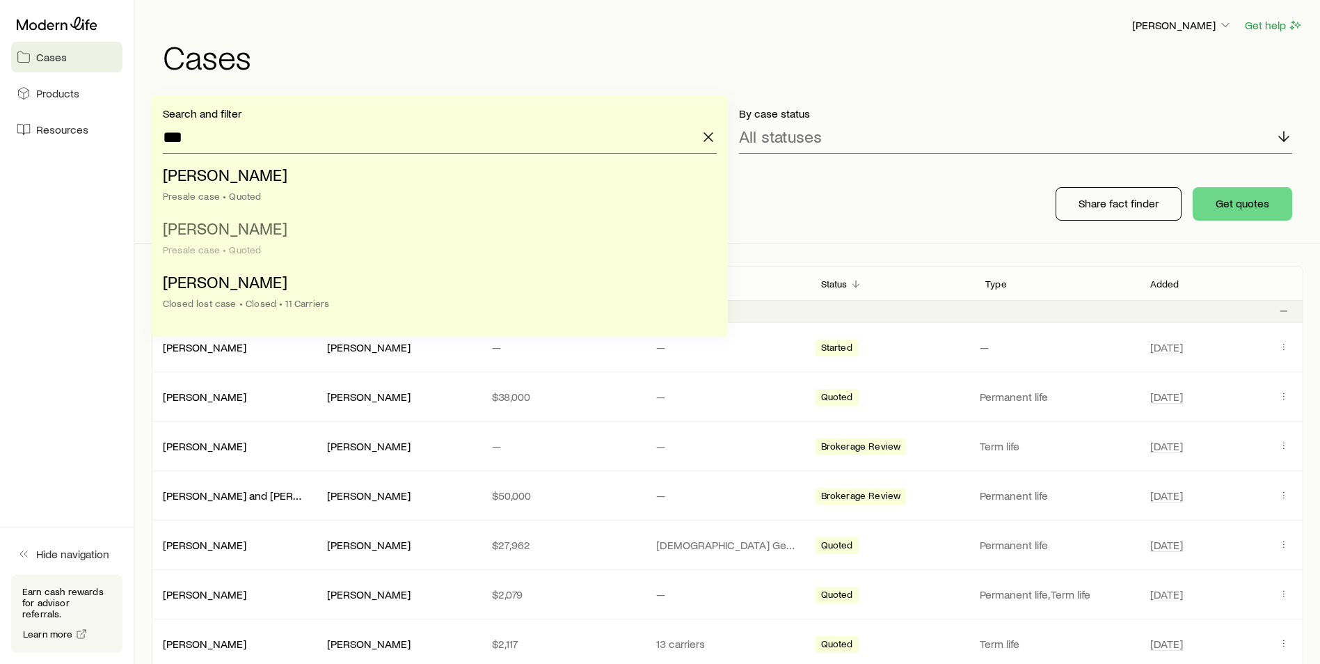
click at [229, 230] on span "[PERSON_NAME]" at bounding box center [225, 228] width 125 height 20
type input "**********"
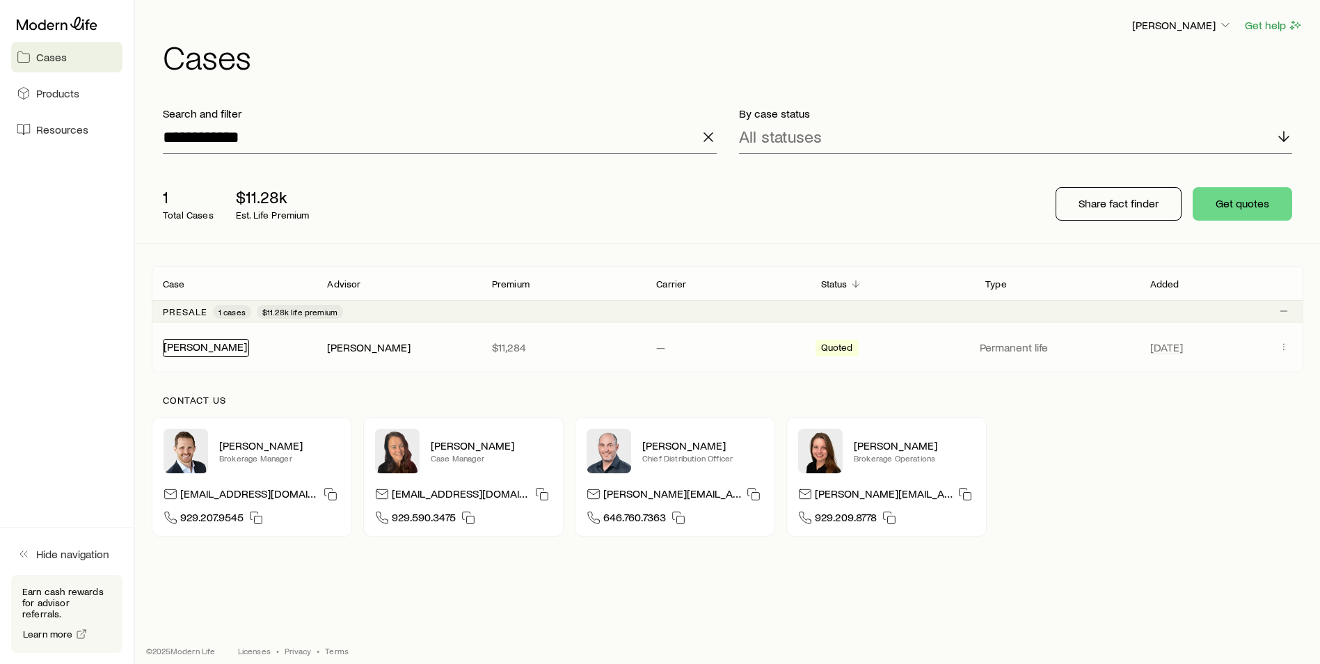
click at [183, 344] on link "[PERSON_NAME]" at bounding box center [204, 346] width 83 height 13
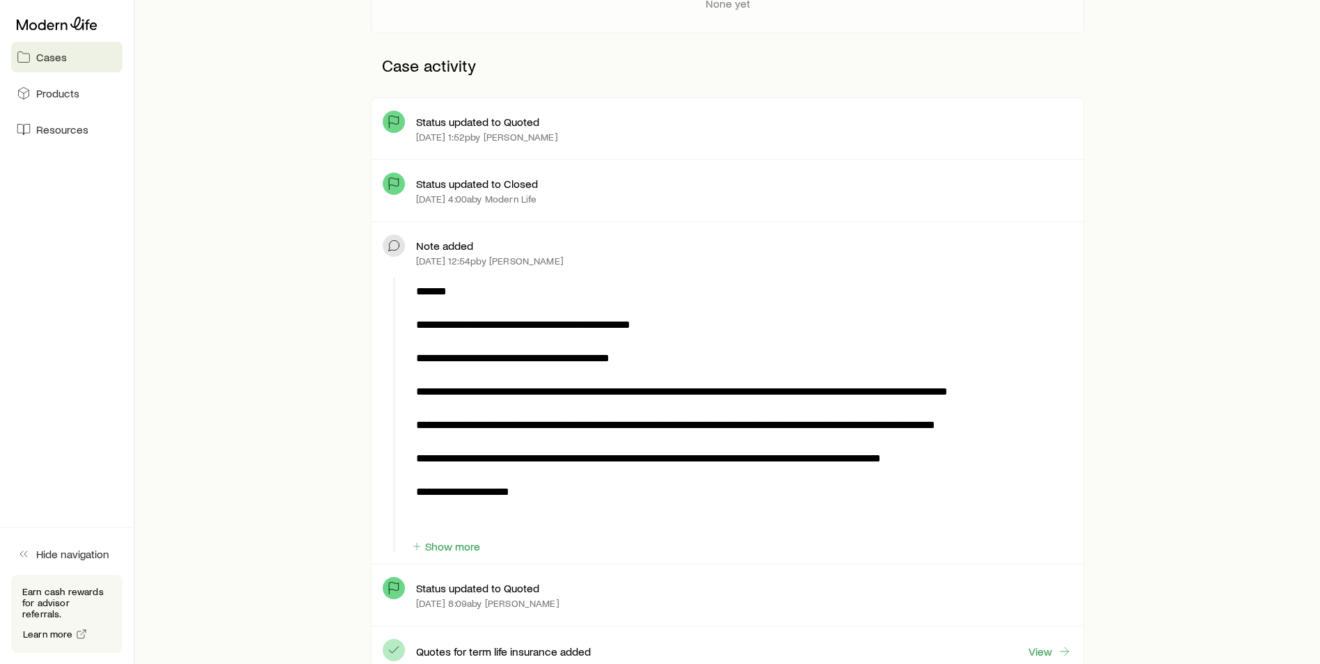
scroll to position [348, 0]
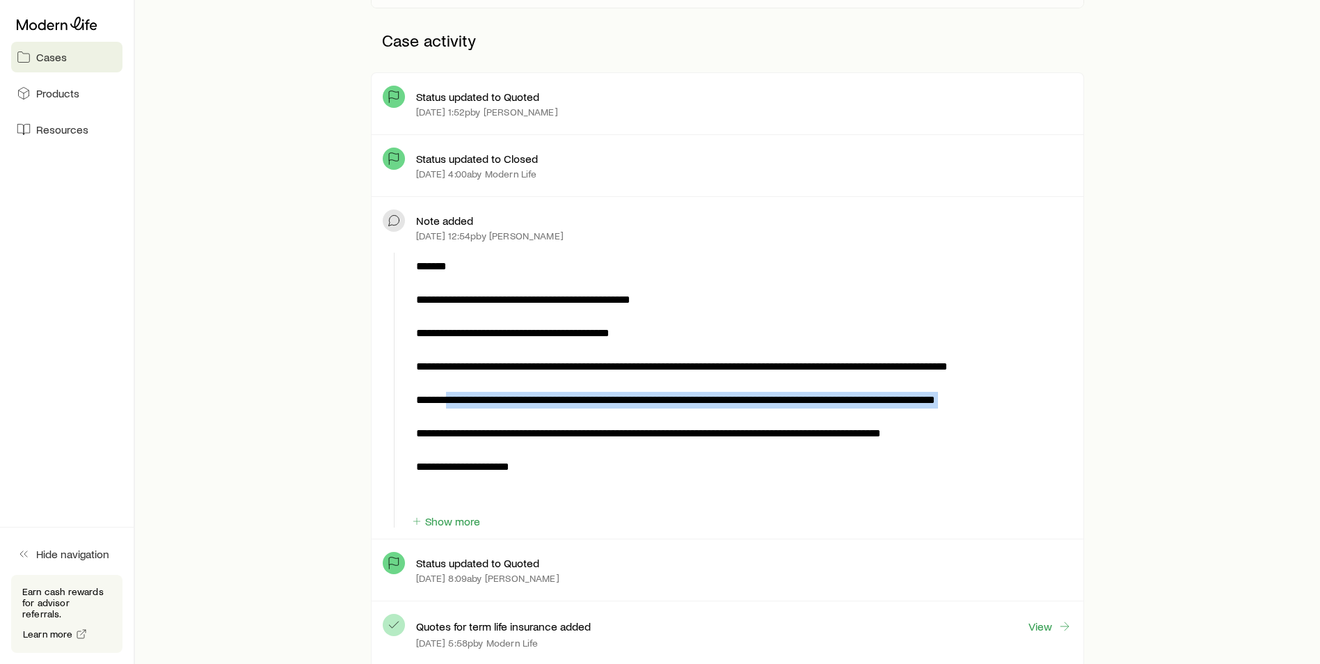
drag, startPoint x: 452, startPoint y: 418, endPoint x: 500, endPoint y: 445, distance: 54.8
click at [500, 445] on p "**********" at bounding box center [741, 383] width 650 height 250
copy p "**********"
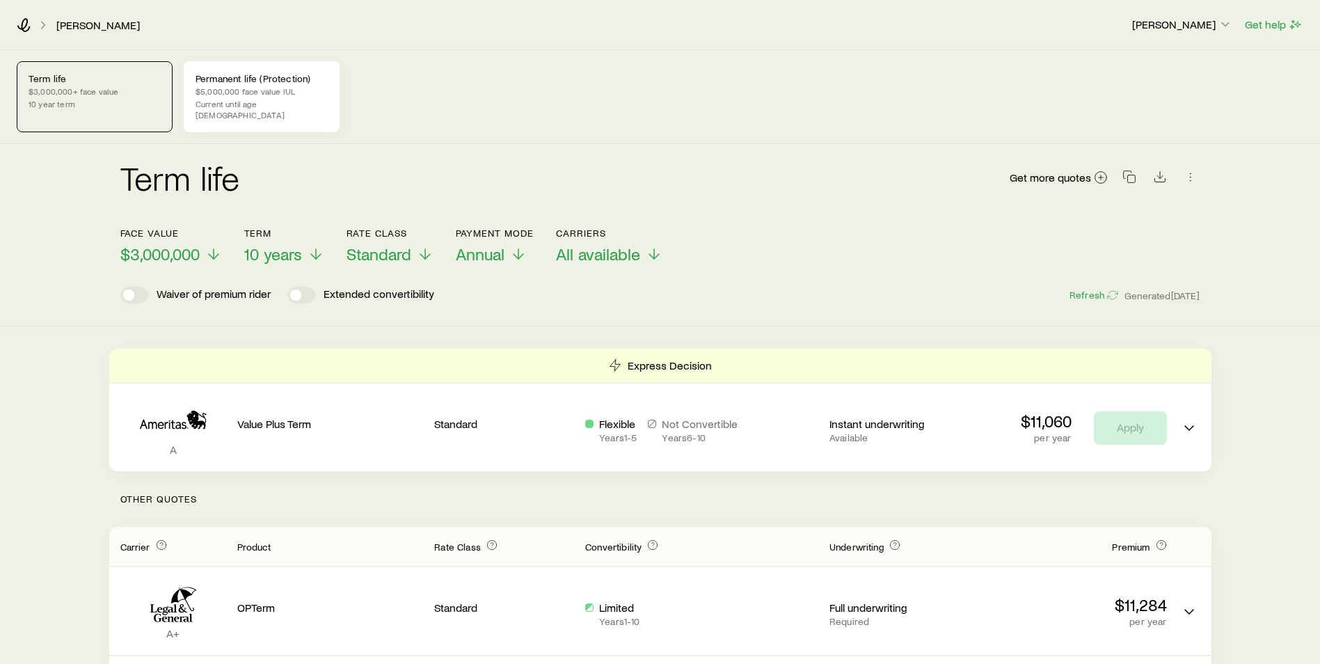
click at [244, 104] on p "Current until age [DEMOGRAPHIC_DATA]" at bounding box center [261, 109] width 132 height 22
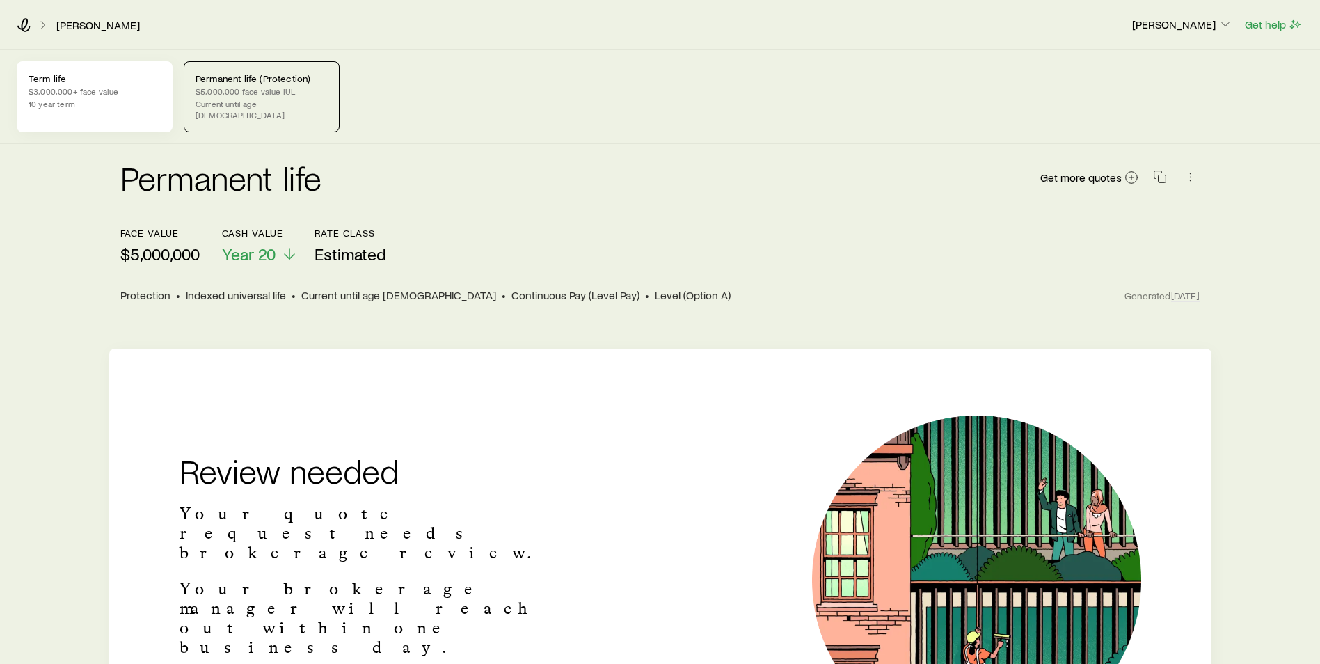
click at [115, 100] on p "10 year term" at bounding box center [95, 103] width 132 height 11
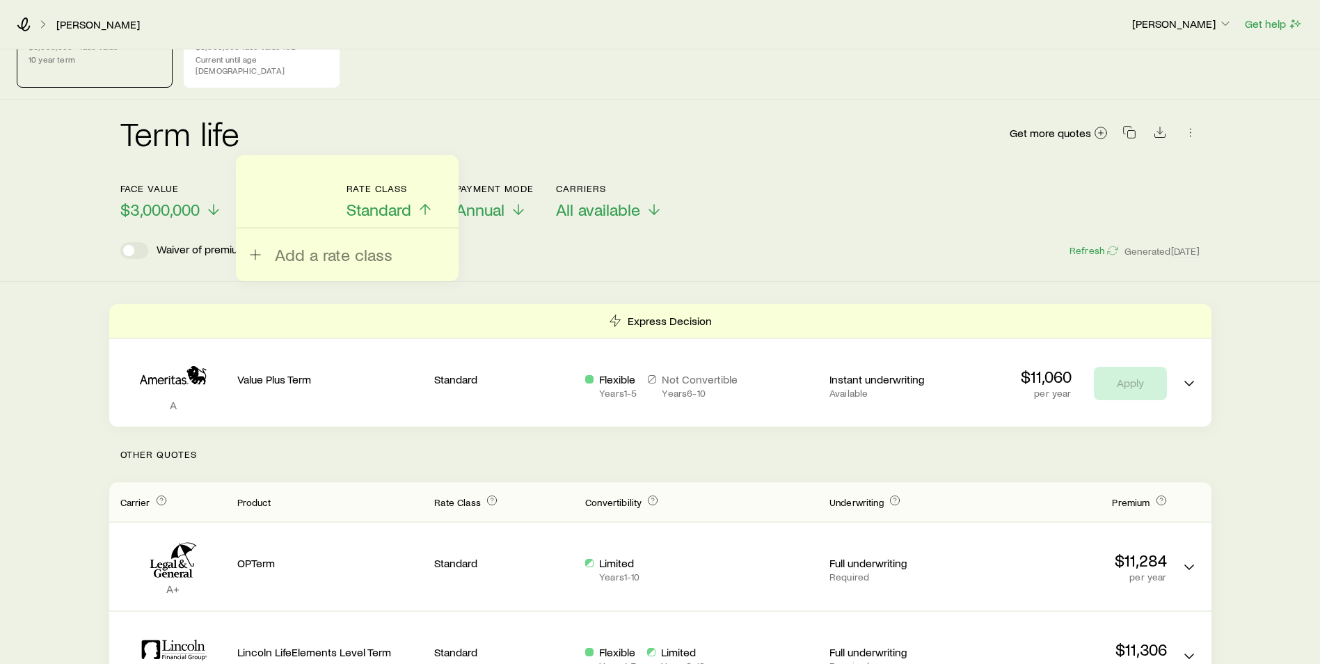
scroll to position [70, 0]
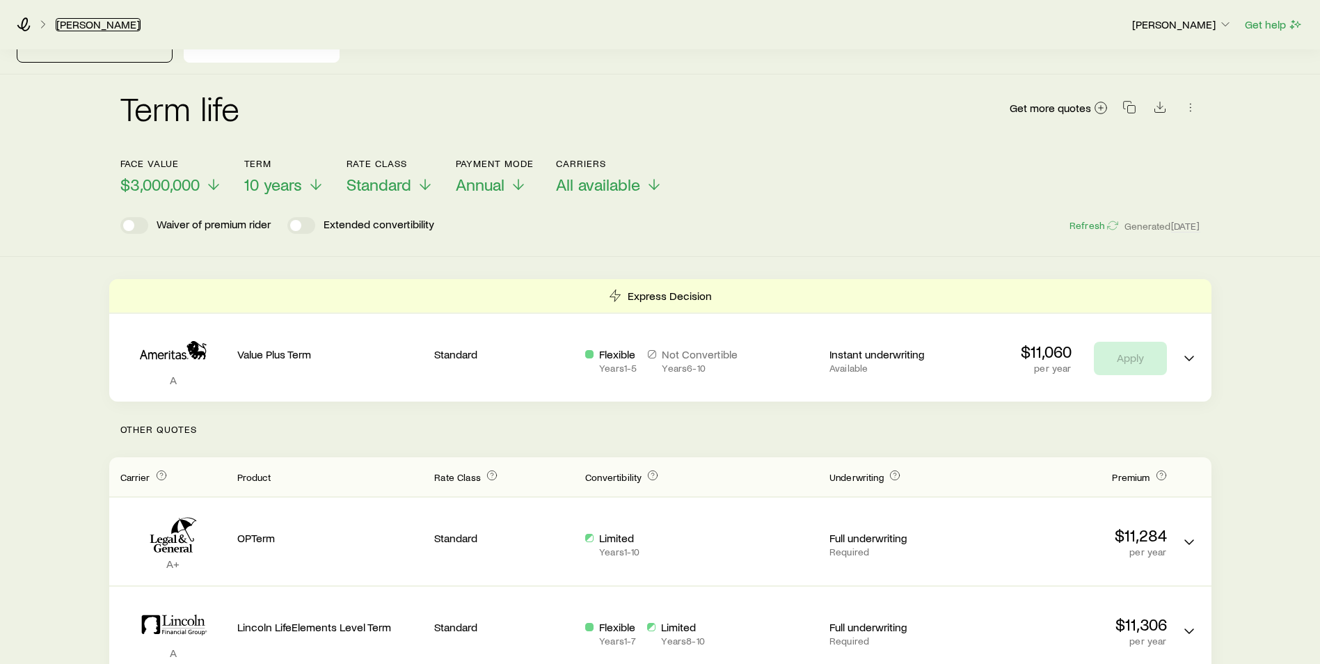
click at [70, 20] on link "[PERSON_NAME]" at bounding box center [98, 24] width 85 height 13
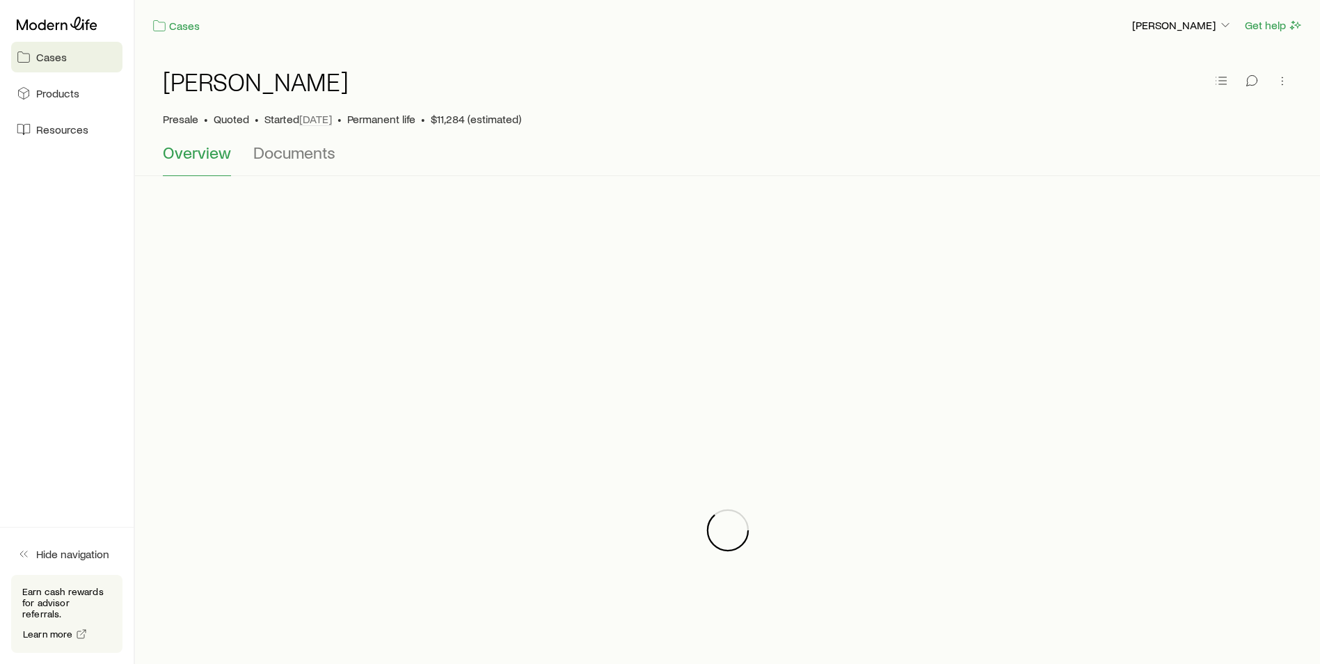
click at [179, 158] on span "Overview" at bounding box center [197, 152] width 68 height 19
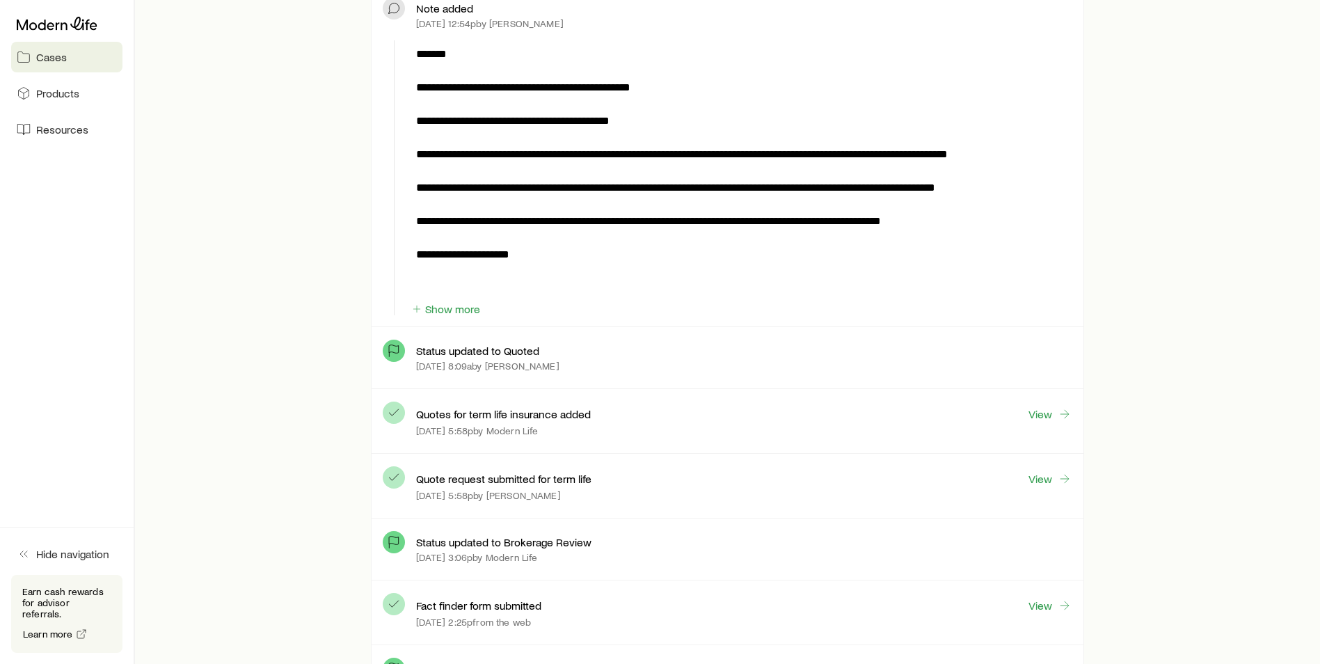
scroll to position [626, 0]
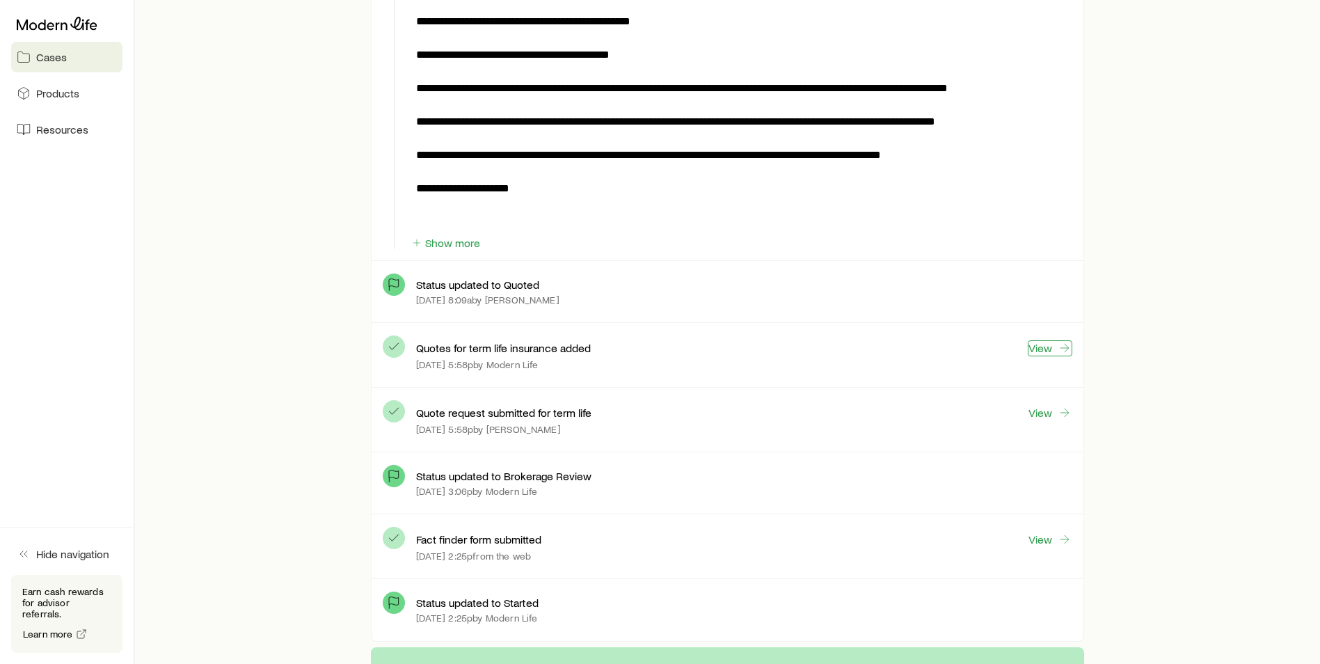
click at [1042, 348] on link "View" at bounding box center [1050, 348] width 45 height 16
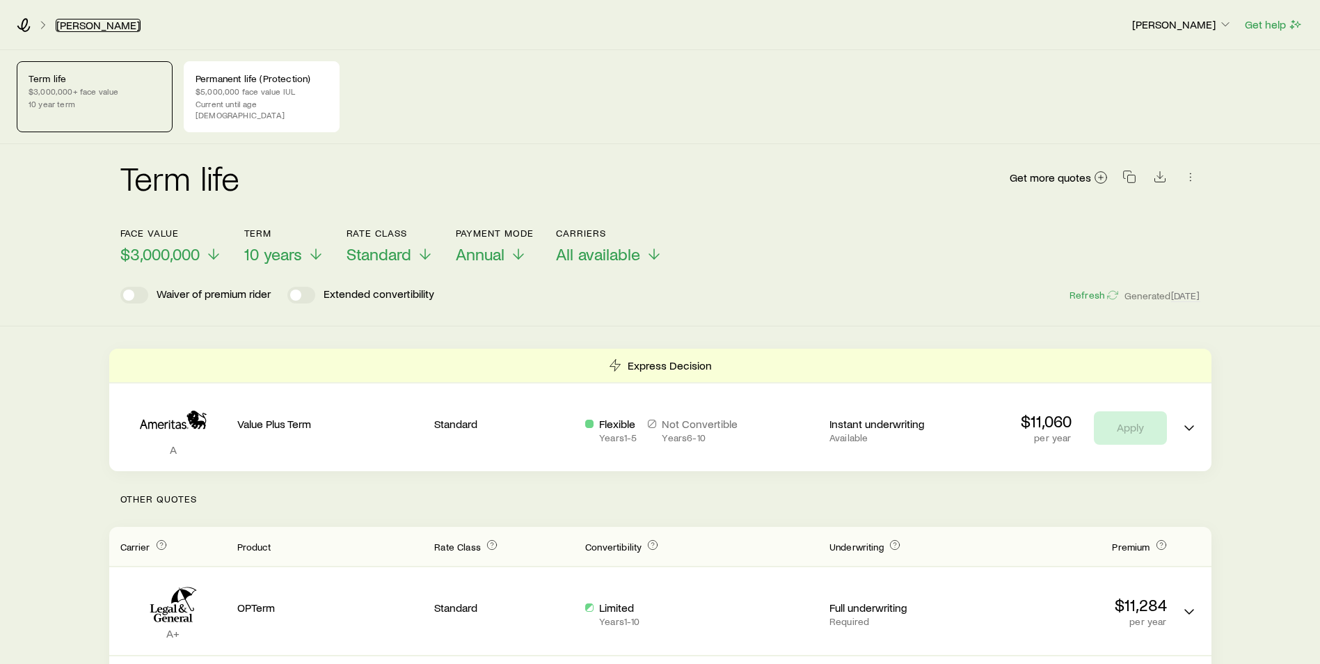
click at [72, 26] on link "[PERSON_NAME]" at bounding box center [98, 25] width 85 height 13
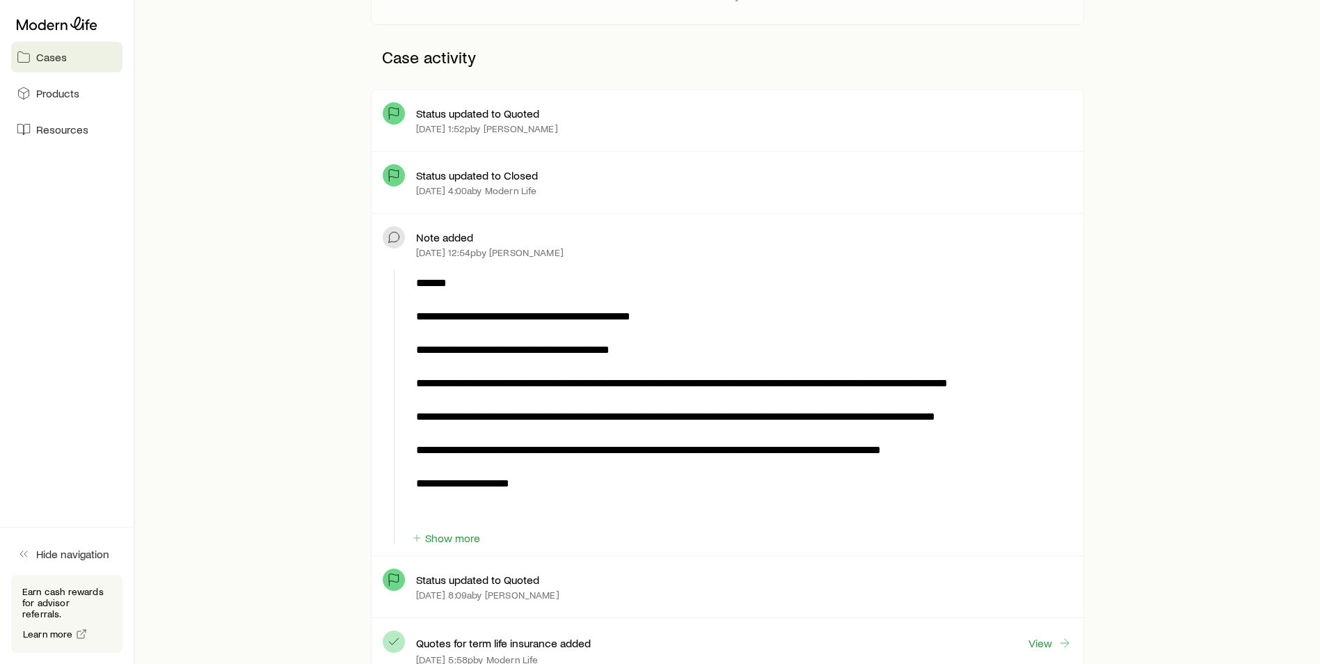
scroll to position [417, 0]
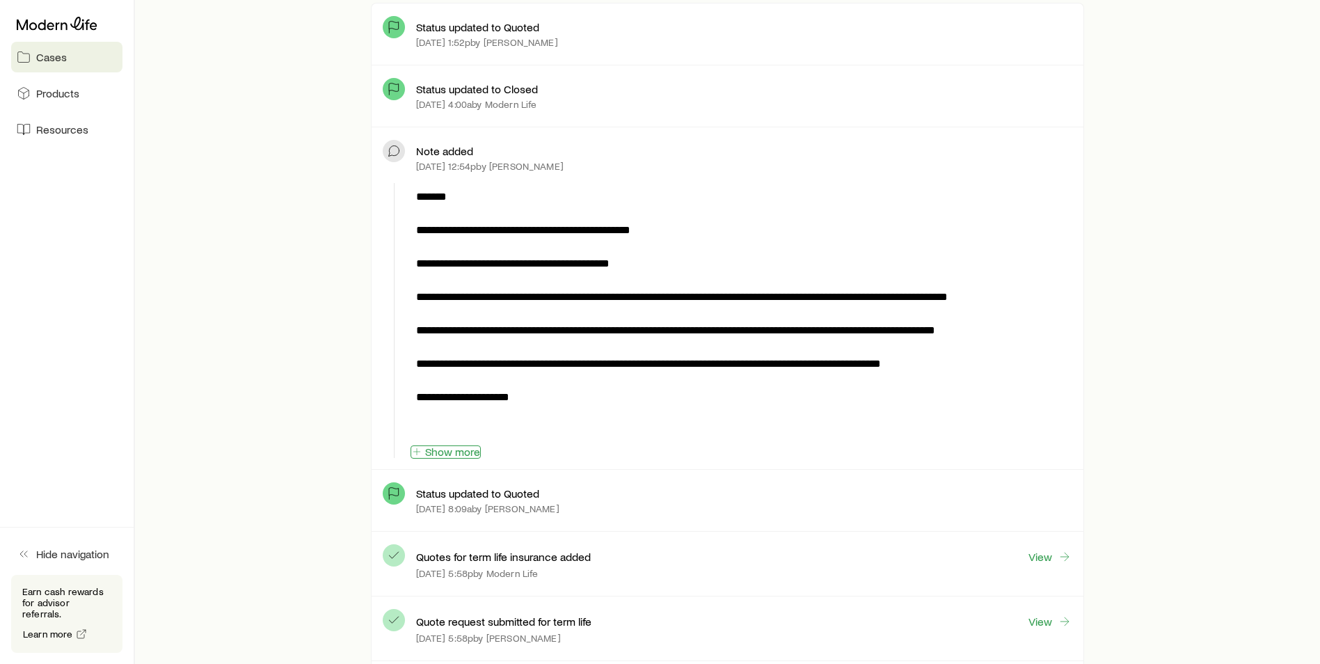
click at [458, 452] on button "Show more" at bounding box center [445, 451] width 70 height 13
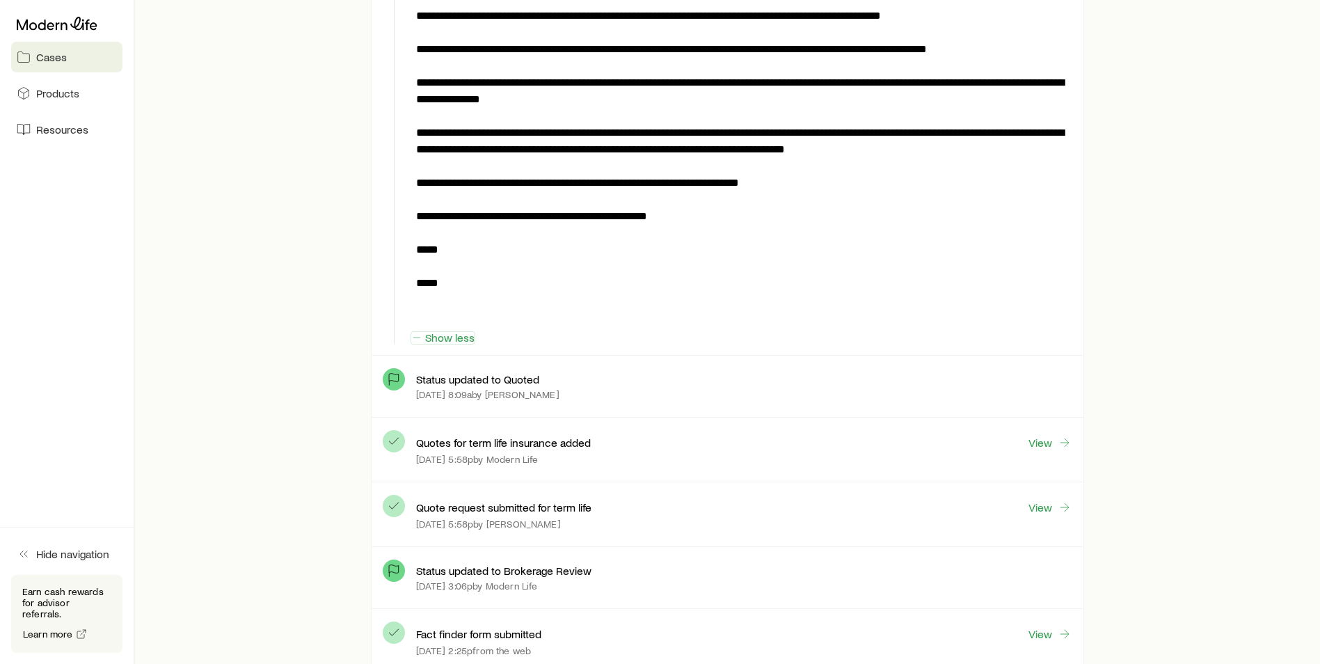
scroll to position [835, 0]
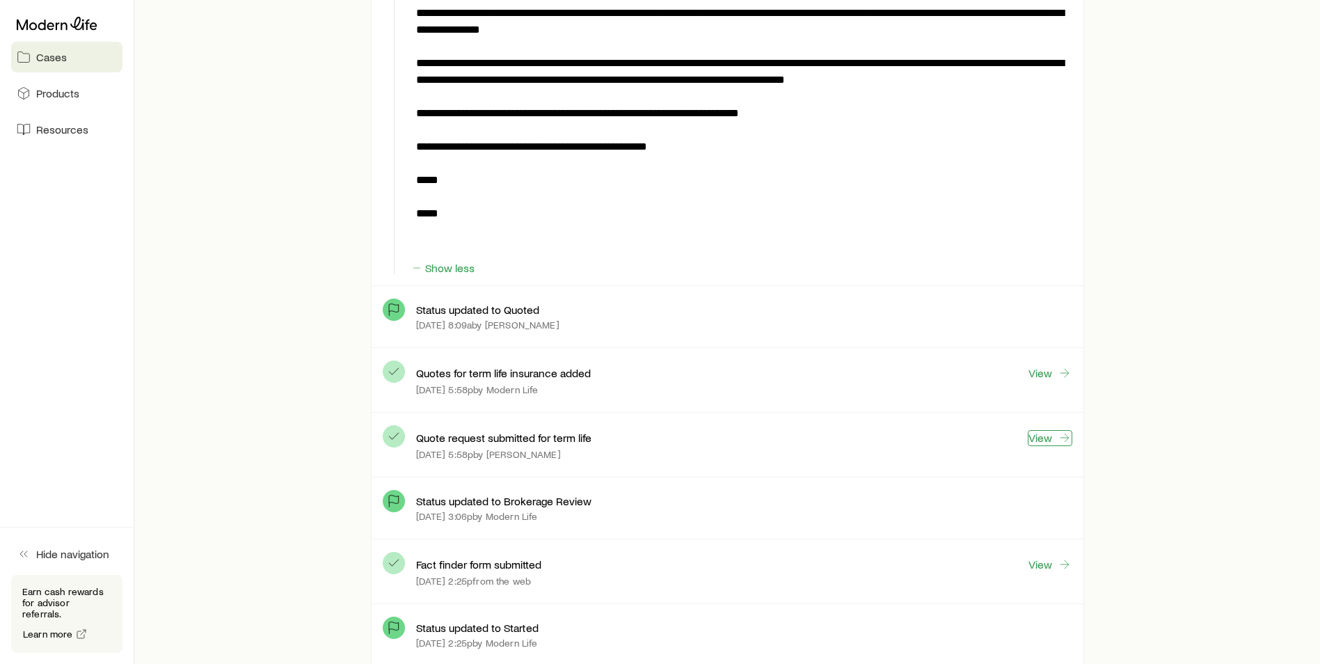
click at [1032, 438] on link "View" at bounding box center [1050, 438] width 45 height 16
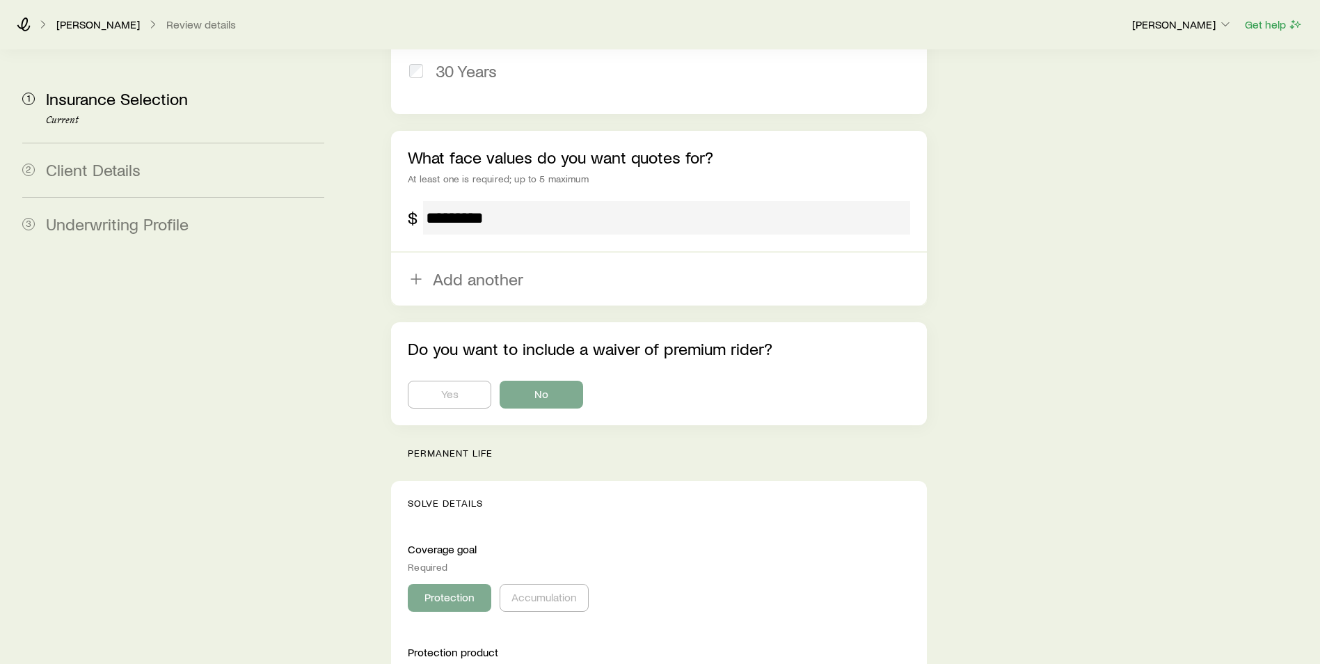
scroll to position [1044, 0]
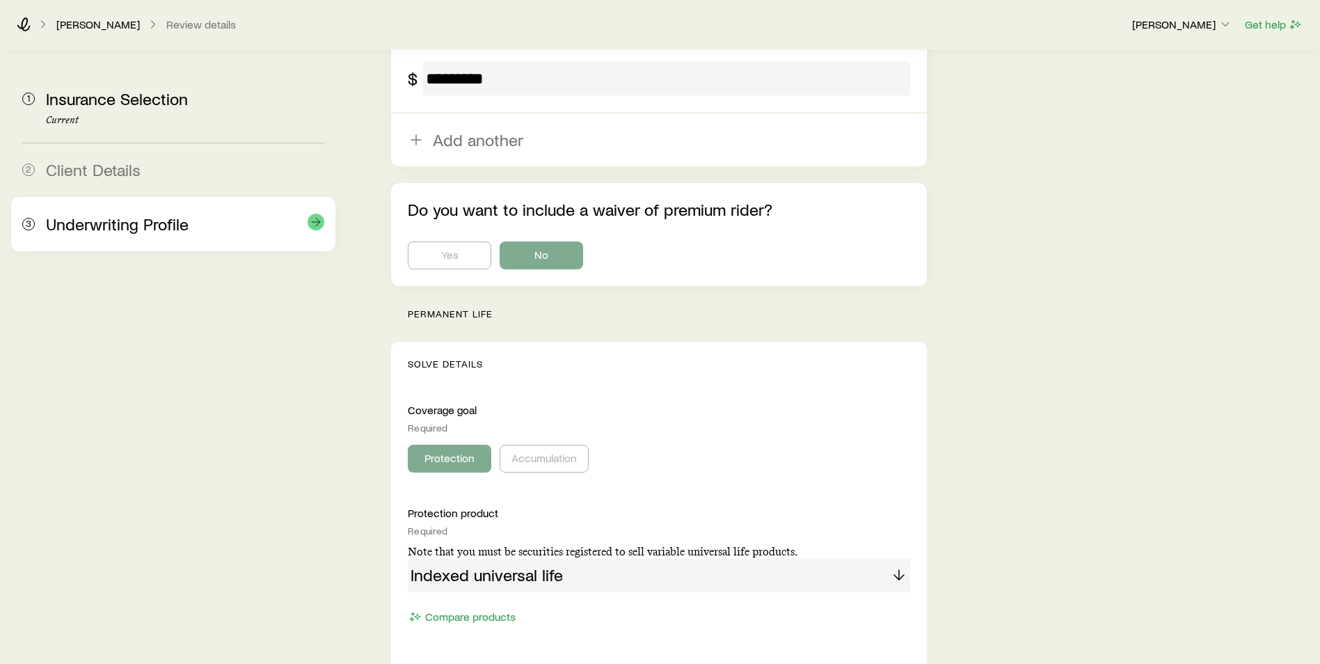
click at [143, 227] on span "Underwriting Profile" at bounding box center [117, 224] width 143 height 20
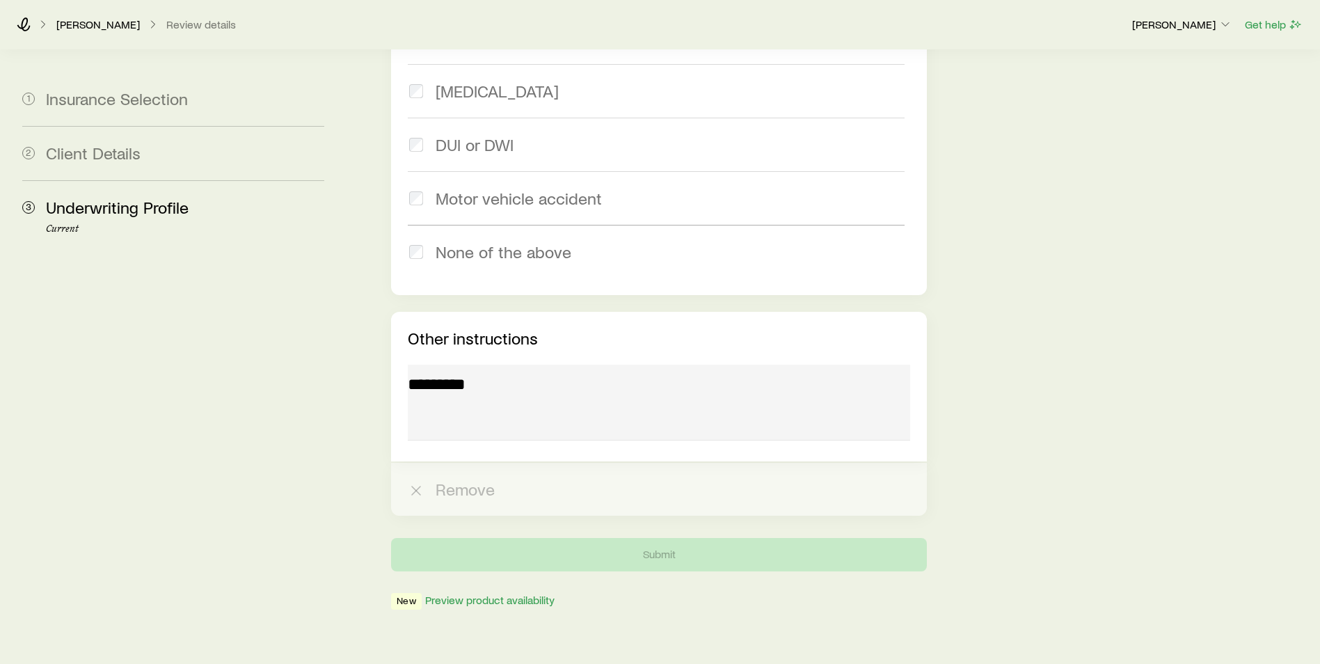
scroll to position [3207, 0]
